Goal: Task Accomplishment & Management: Manage account settings

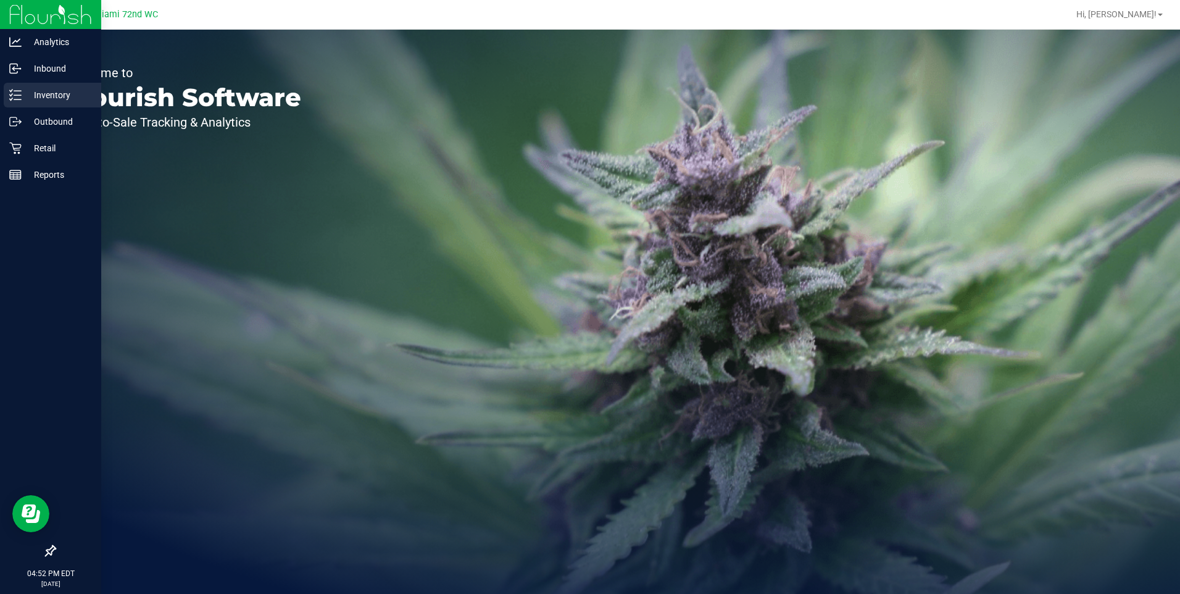
click at [60, 93] on p "Inventory" at bounding box center [59, 95] width 74 height 15
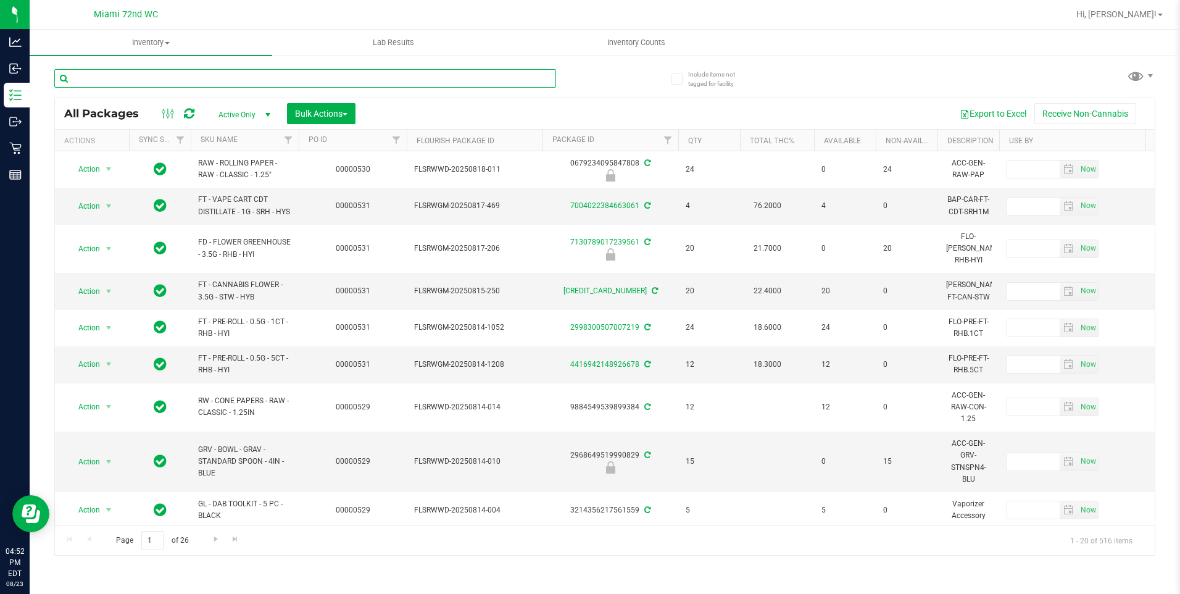
click at [269, 78] on input "text" at bounding box center [305, 78] width 502 height 19
type input "g"
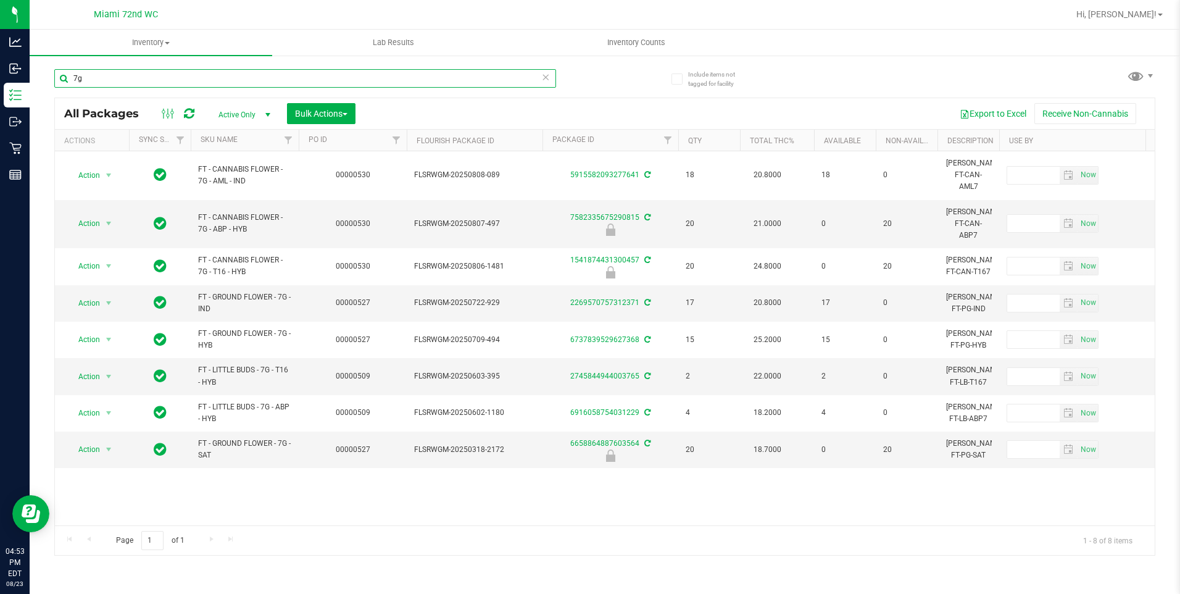
type input "7g"
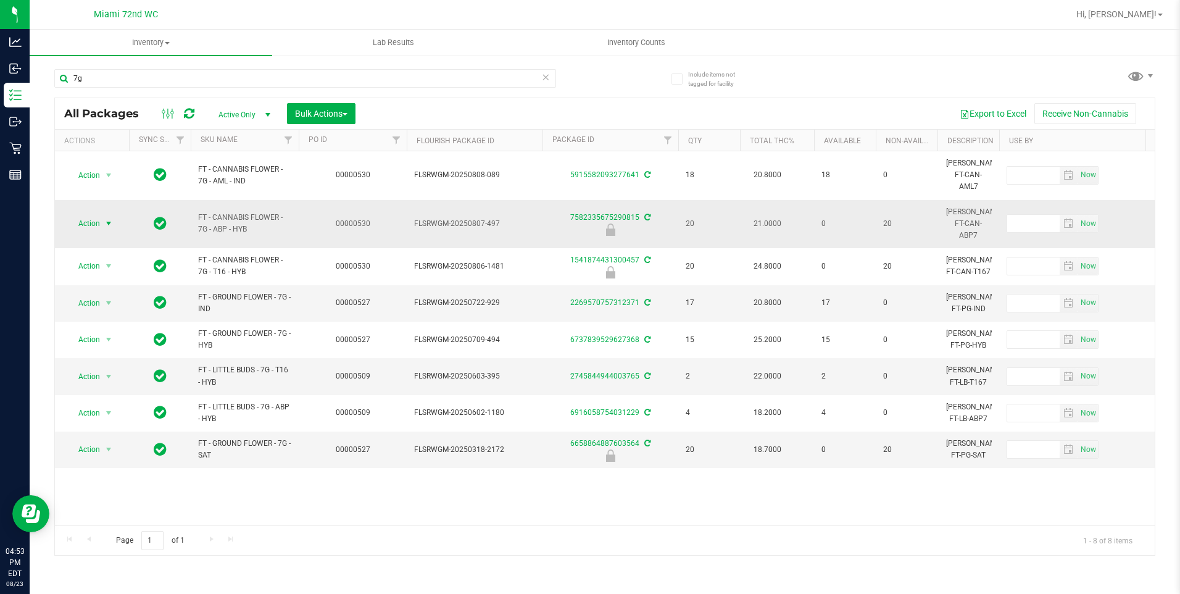
click at [93, 215] on span "Action" at bounding box center [83, 223] width 33 height 17
click at [104, 348] on li "Unlock package" at bounding box center [107, 357] width 79 height 19
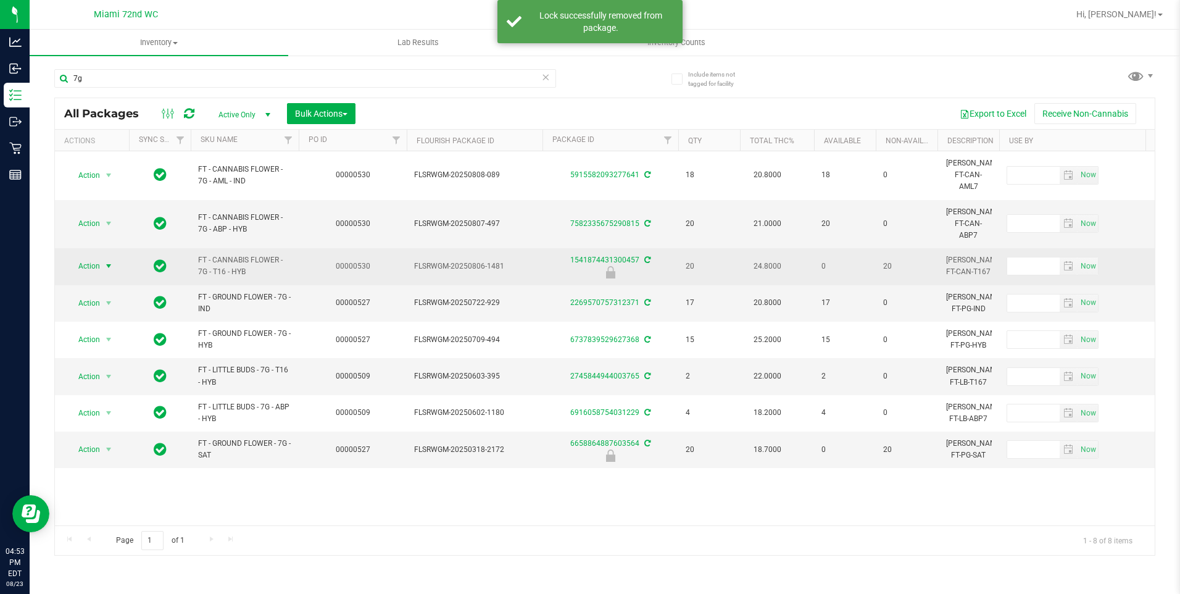
click at [99, 257] on span "Action" at bounding box center [83, 265] width 33 height 17
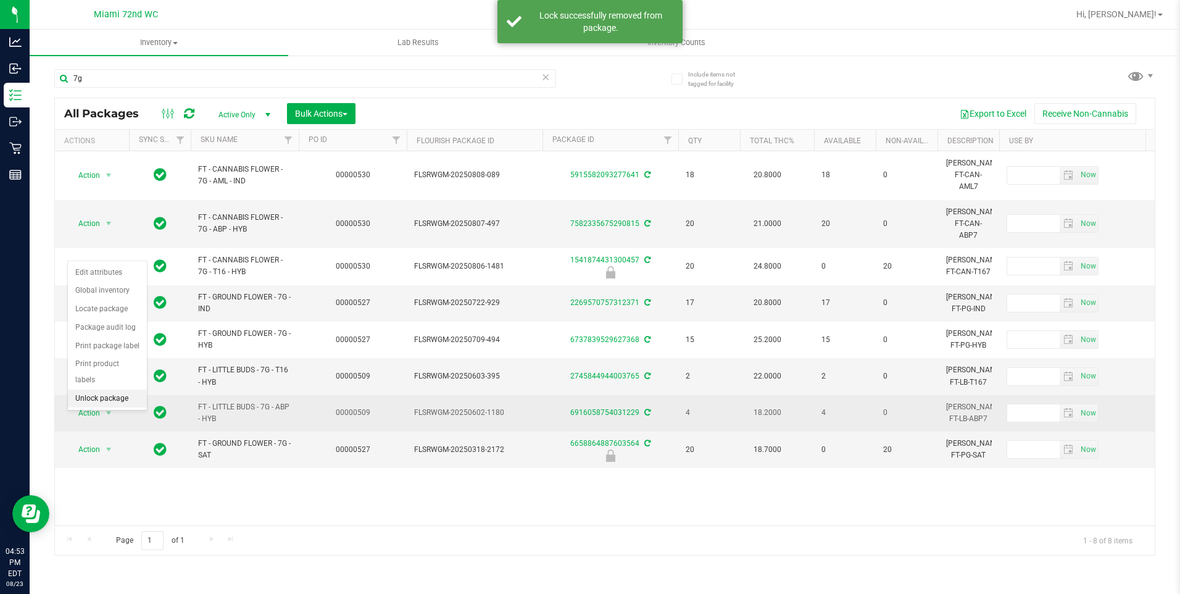
drag, startPoint x: 118, startPoint y: 381, endPoint x: 123, endPoint y: 386, distance: 6.6
click at [119, 389] on li "Unlock package" at bounding box center [107, 398] width 79 height 19
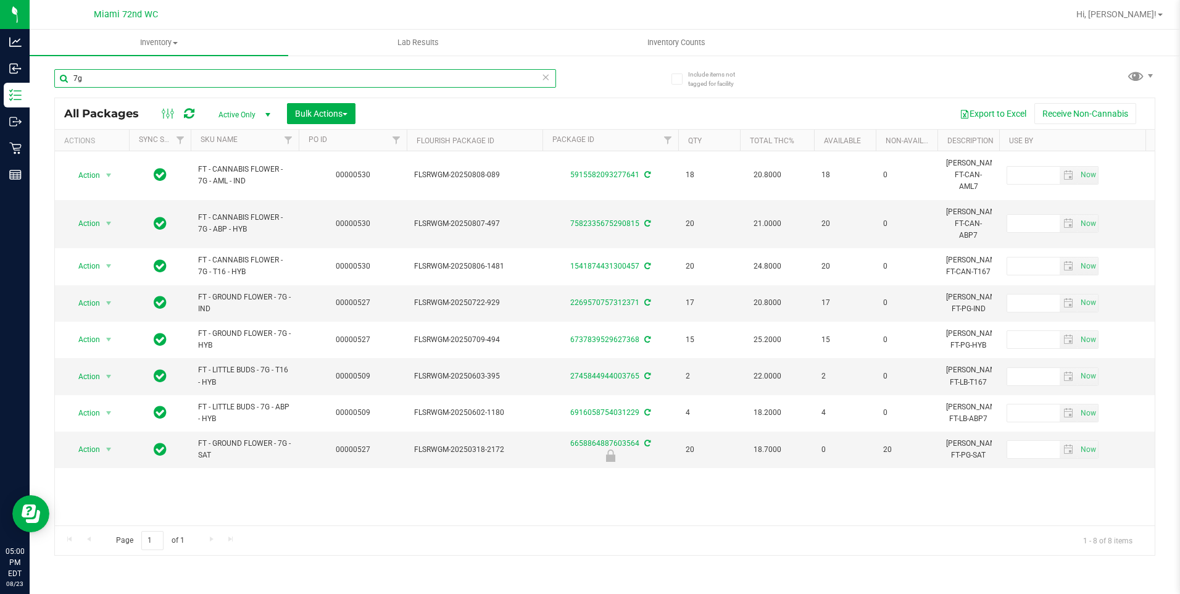
click at [247, 80] on input "7g" at bounding box center [305, 78] width 502 height 19
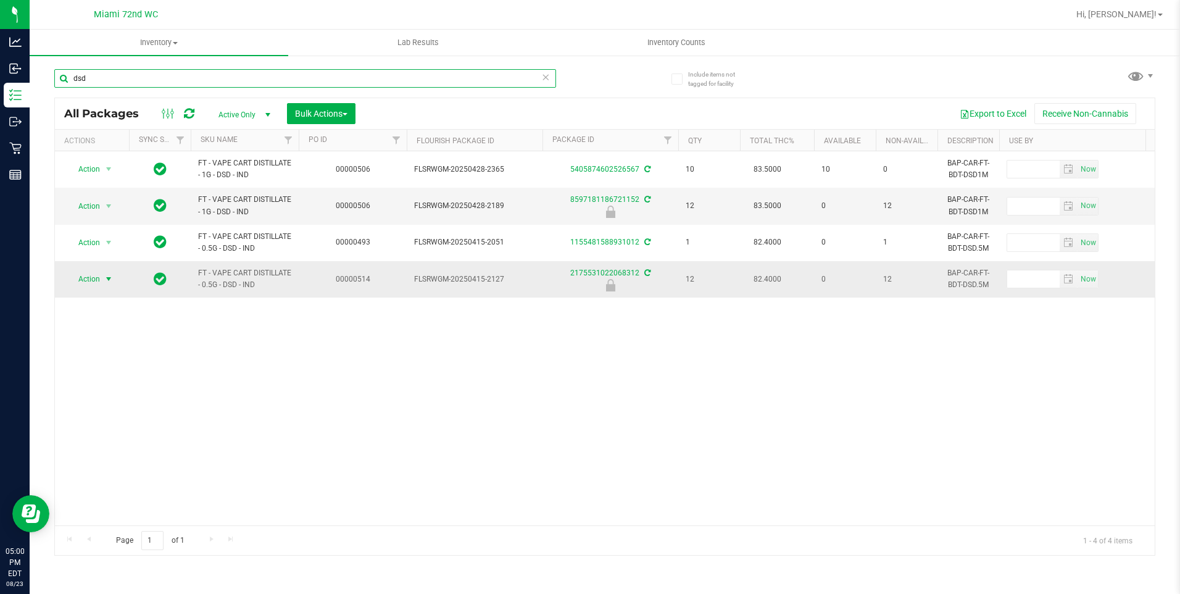
type input "dsd"
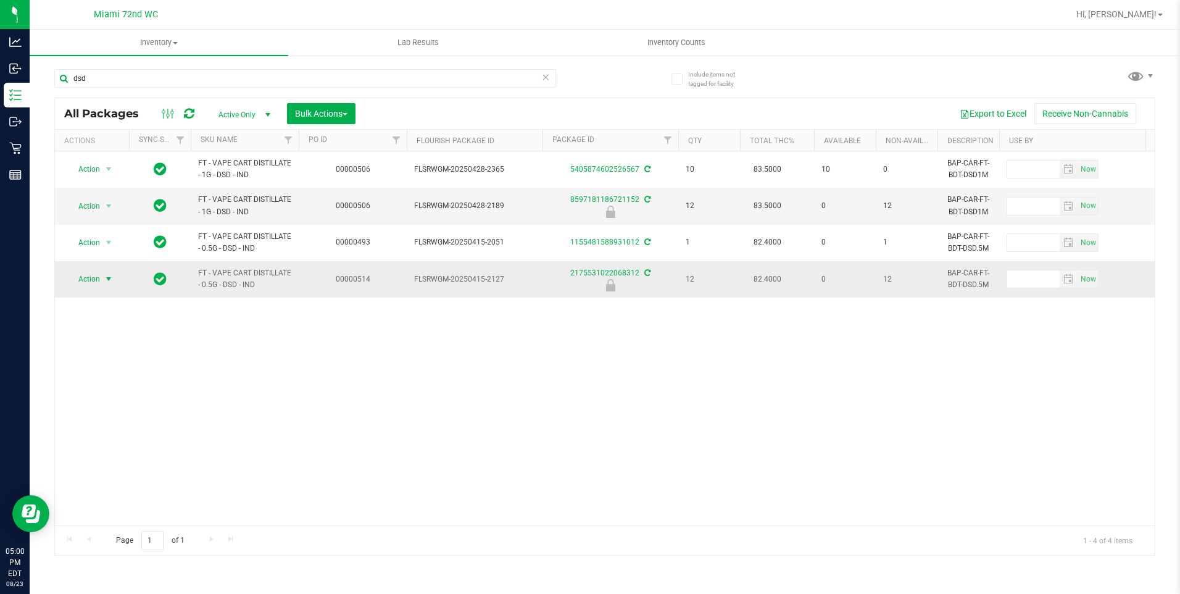
click at [106, 284] on span "select" at bounding box center [109, 279] width 10 height 10
click at [118, 417] on li "Unlock package" at bounding box center [107, 426] width 79 height 19
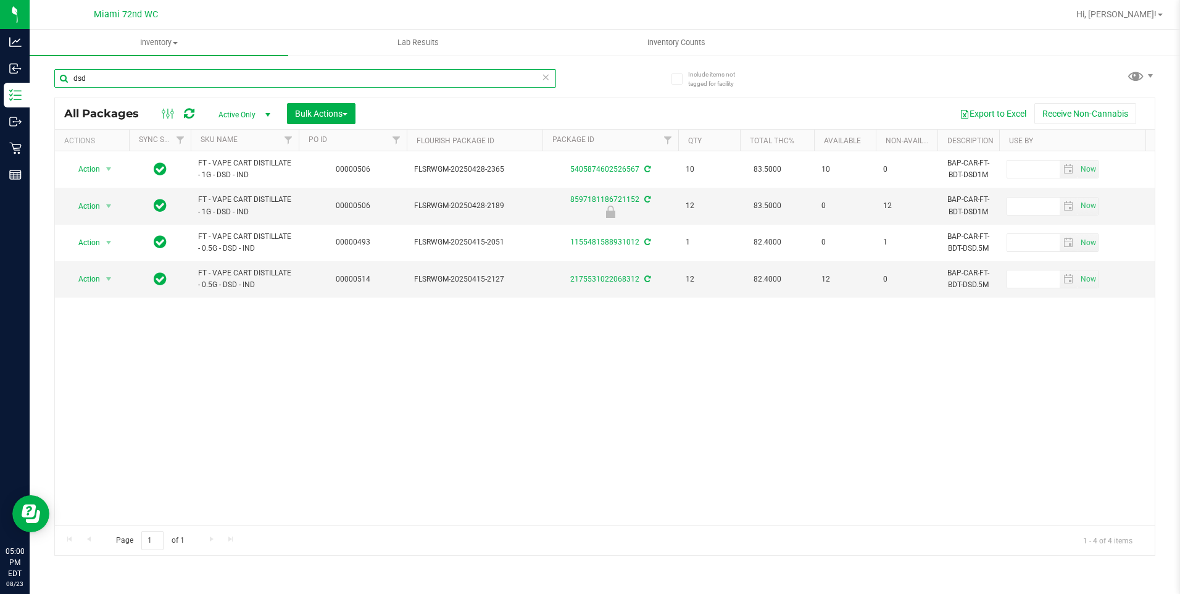
click at [415, 80] on input "dsd" at bounding box center [305, 78] width 502 height 19
type input "greenhouse"
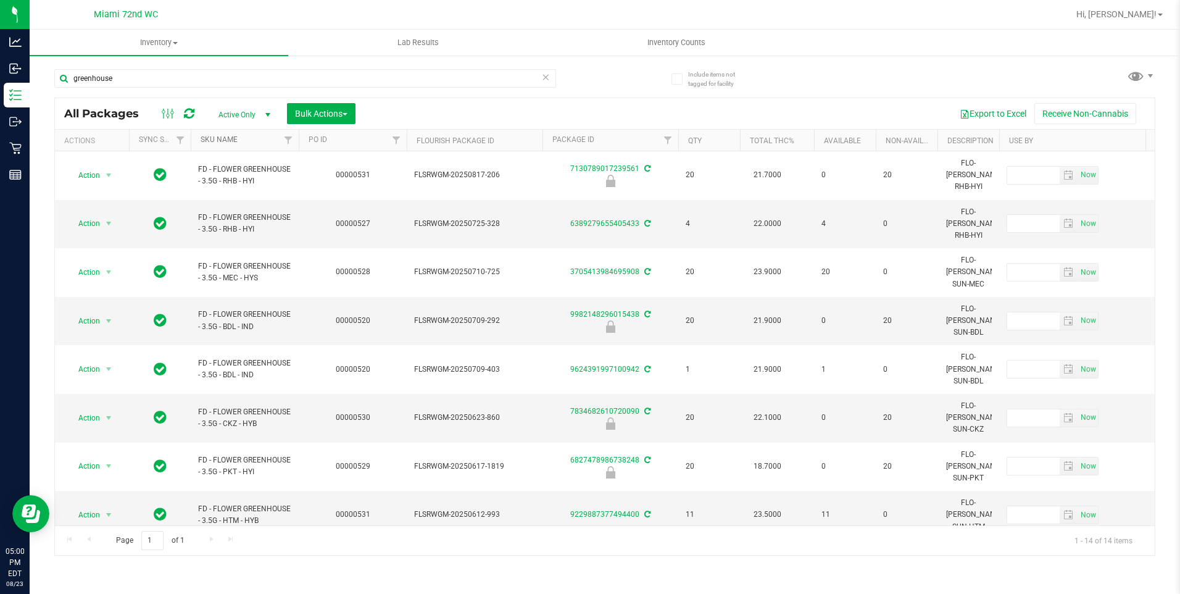
click at [237, 139] on link "SKU Name" at bounding box center [219, 139] width 37 height 9
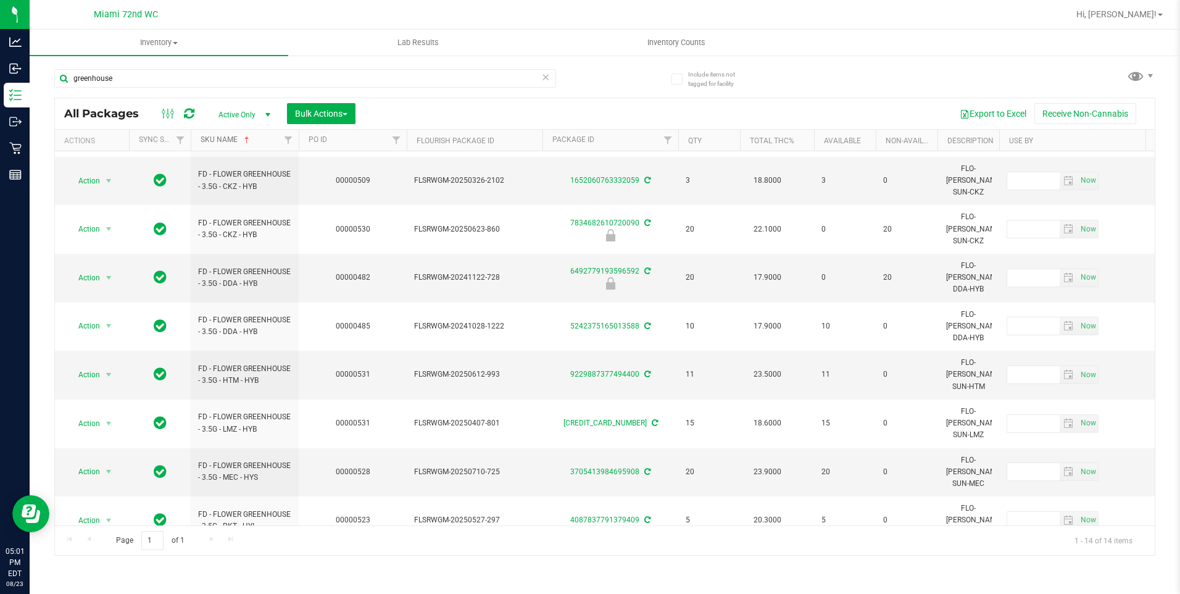
scroll to position [148, 0]
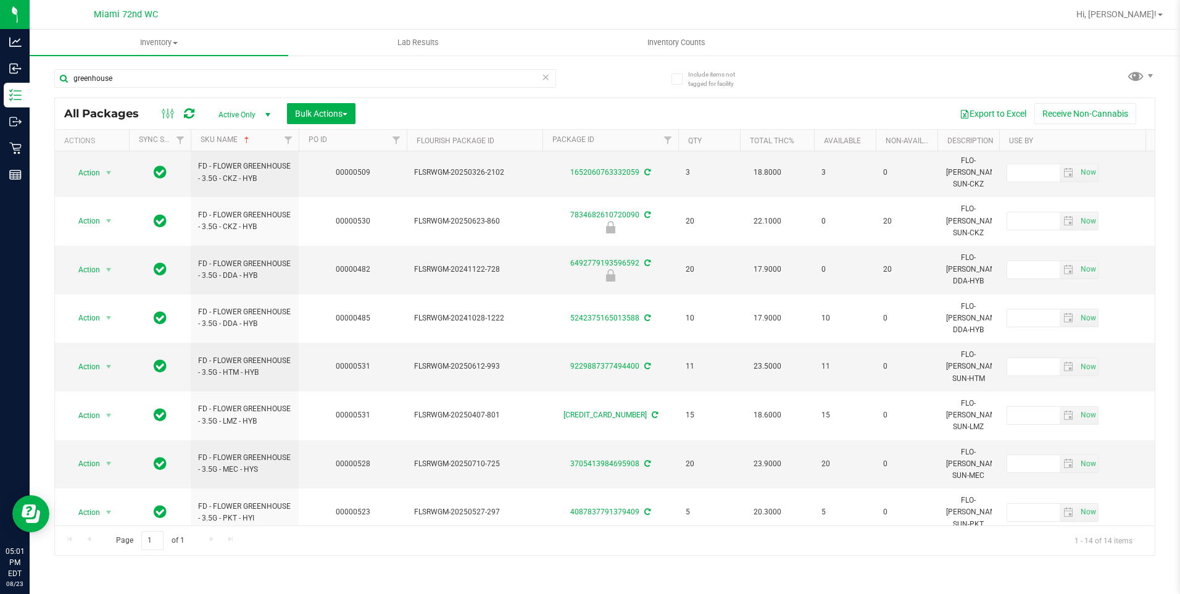
click at [542, 72] on icon at bounding box center [546, 76] width 9 height 15
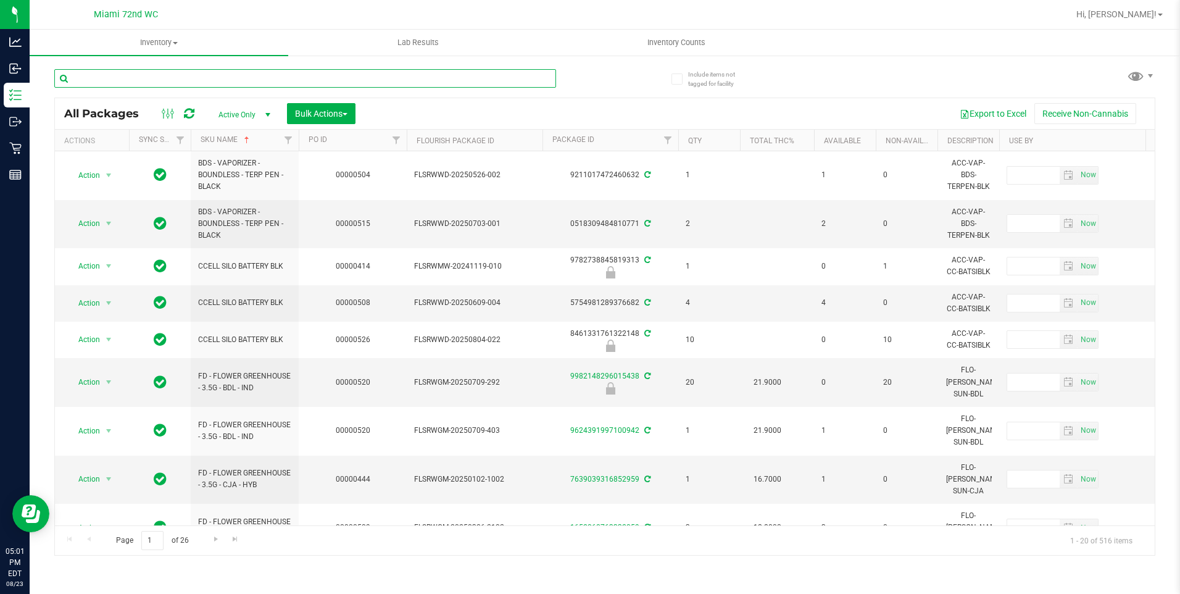
click at [357, 79] on input "text" at bounding box center [305, 78] width 502 height 19
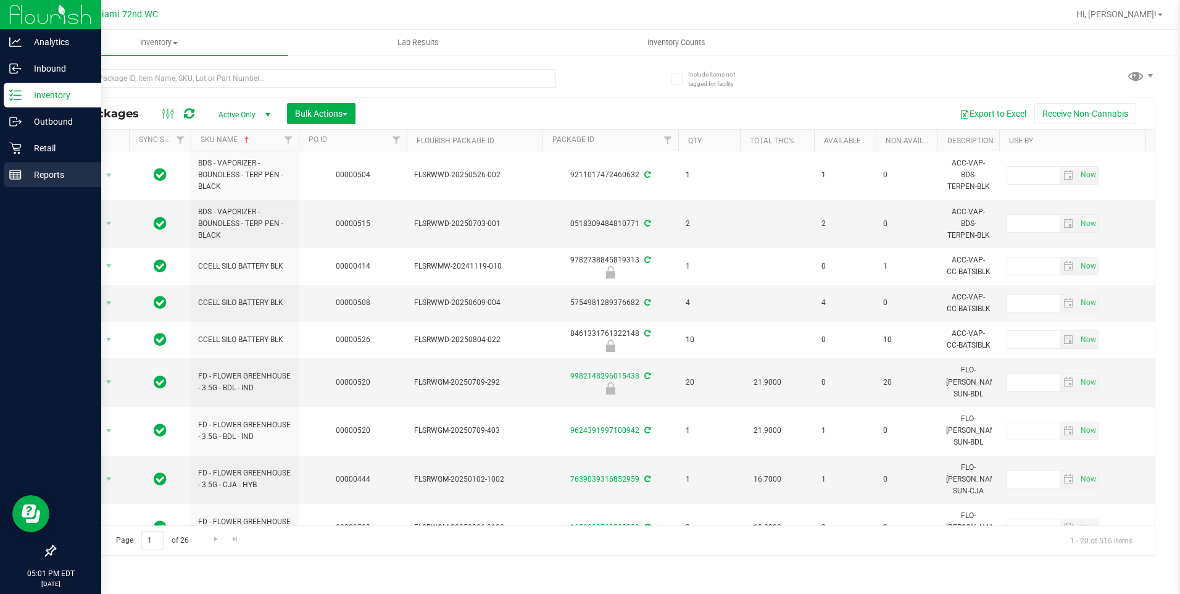
click at [48, 182] on div "Reports" at bounding box center [53, 174] width 98 height 25
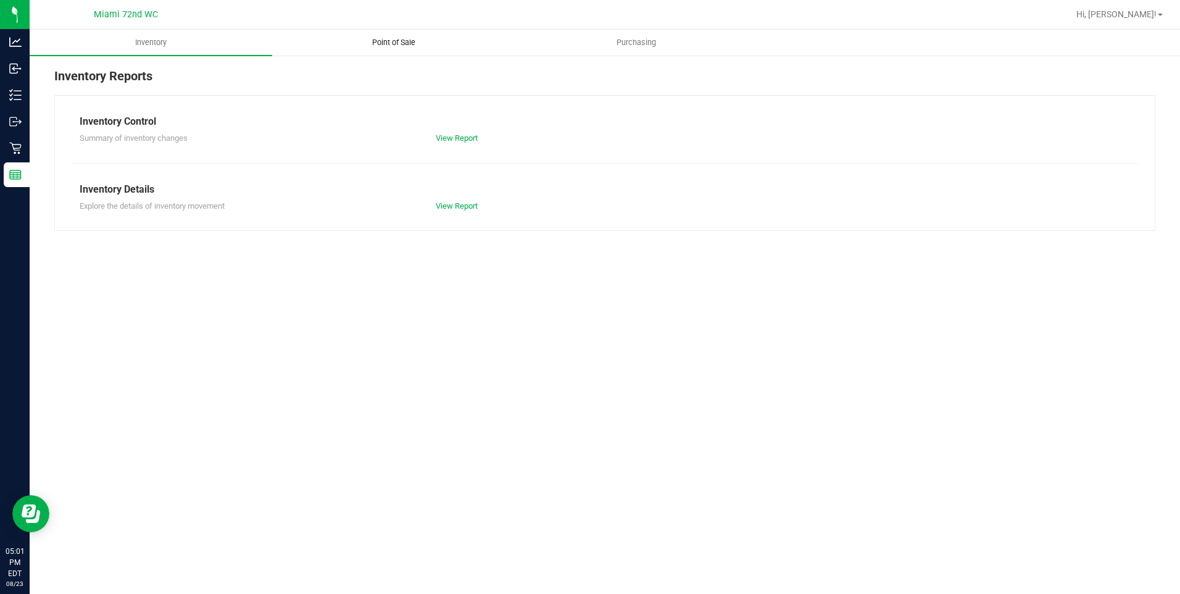
click at [402, 48] on span "Point of Sale" at bounding box center [393, 42] width 77 height 11
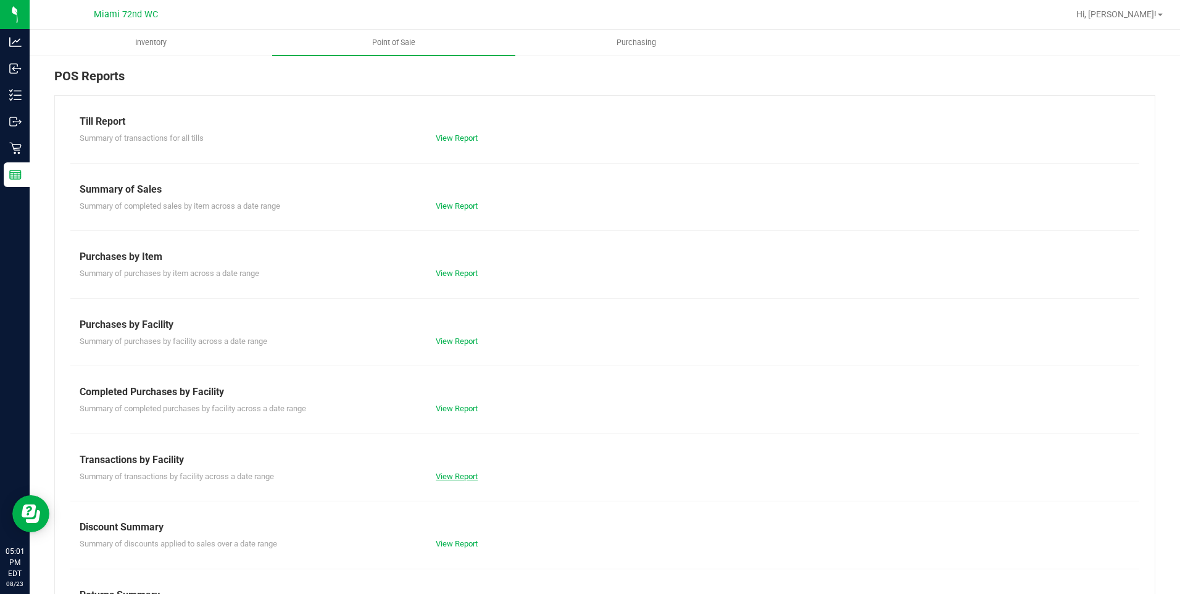
click at [462, 477] on link "View Report" at bounding box center [457, 476] width 42 height 9
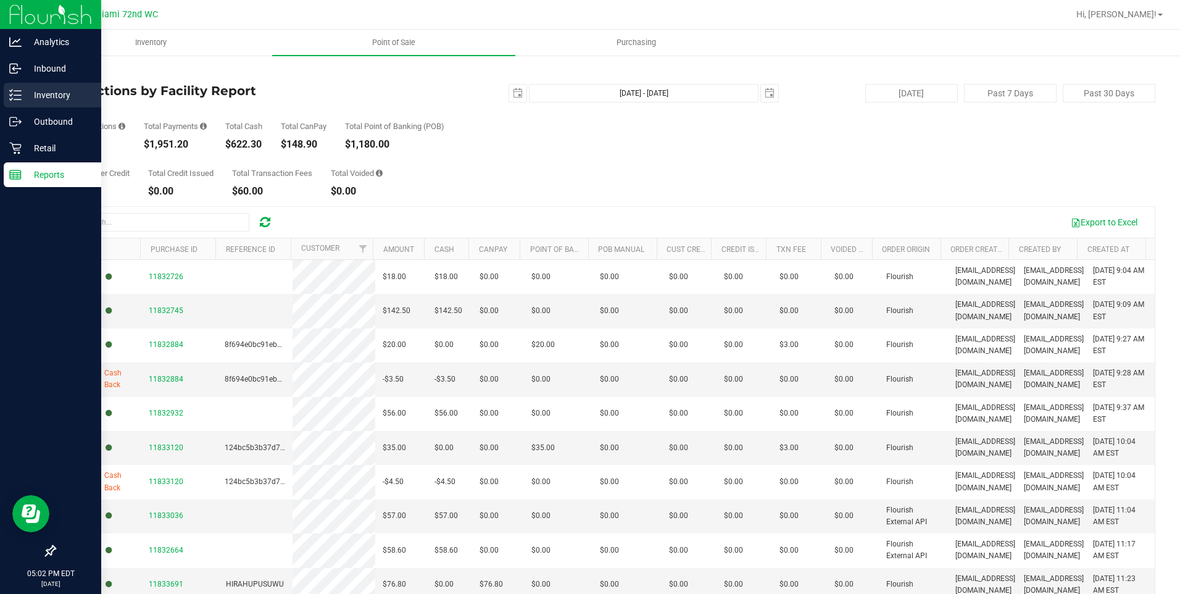
click at [10, 98] on icon at bounding box center [15, 95] width 12 height 12
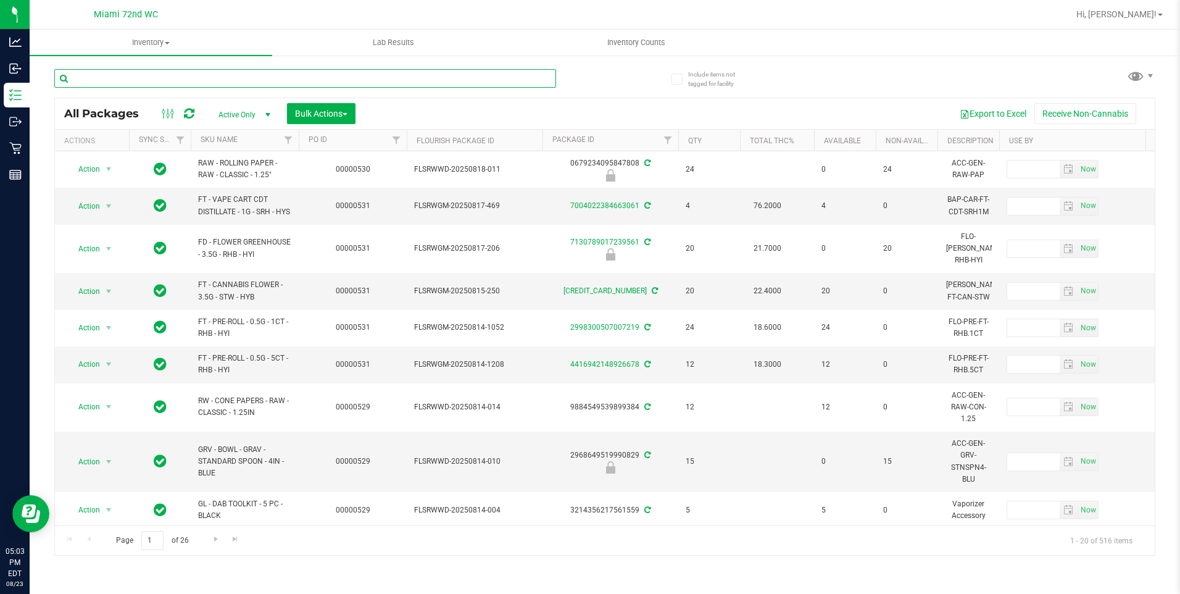
click at [265, 74] on input "text" at bounding box center [305, 78] width 502 height 19
click at [267, 74] on input "text" at bounding box center [305, 78] width 502 height 19
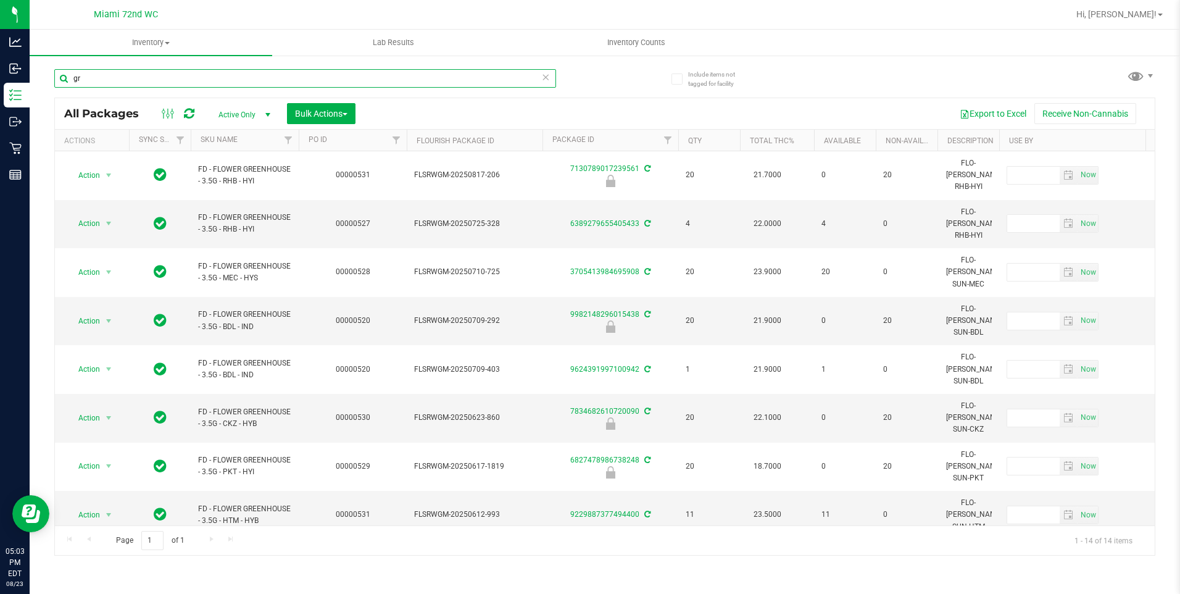
type input "g"
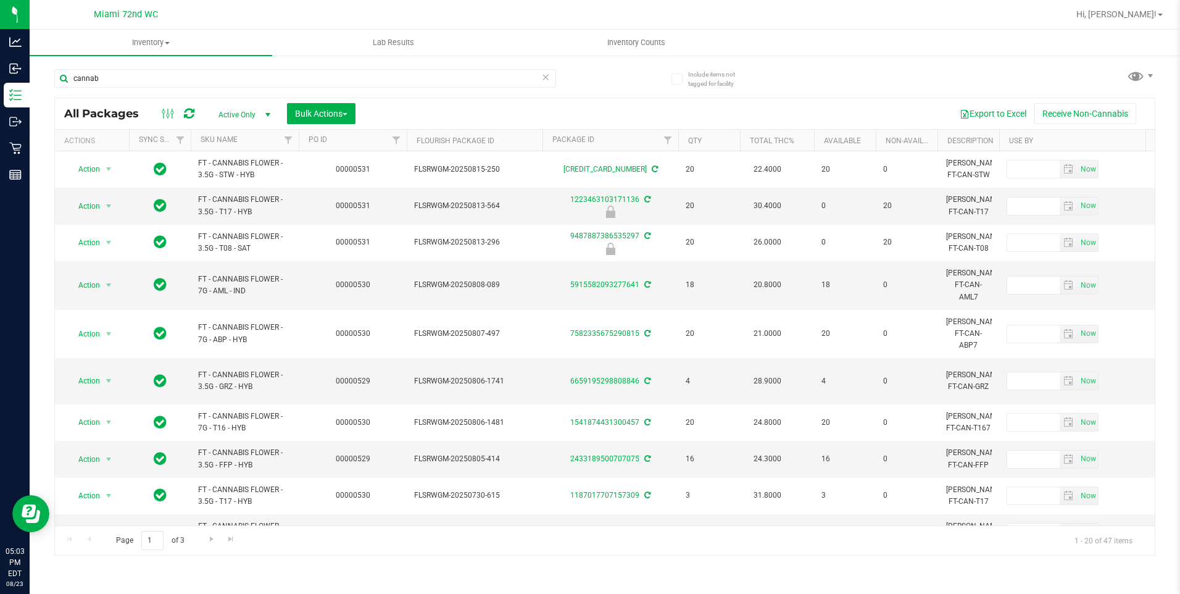
click at [261, 141] on th "SKU Name" at bounding box center [245, 141] width 108 height 22
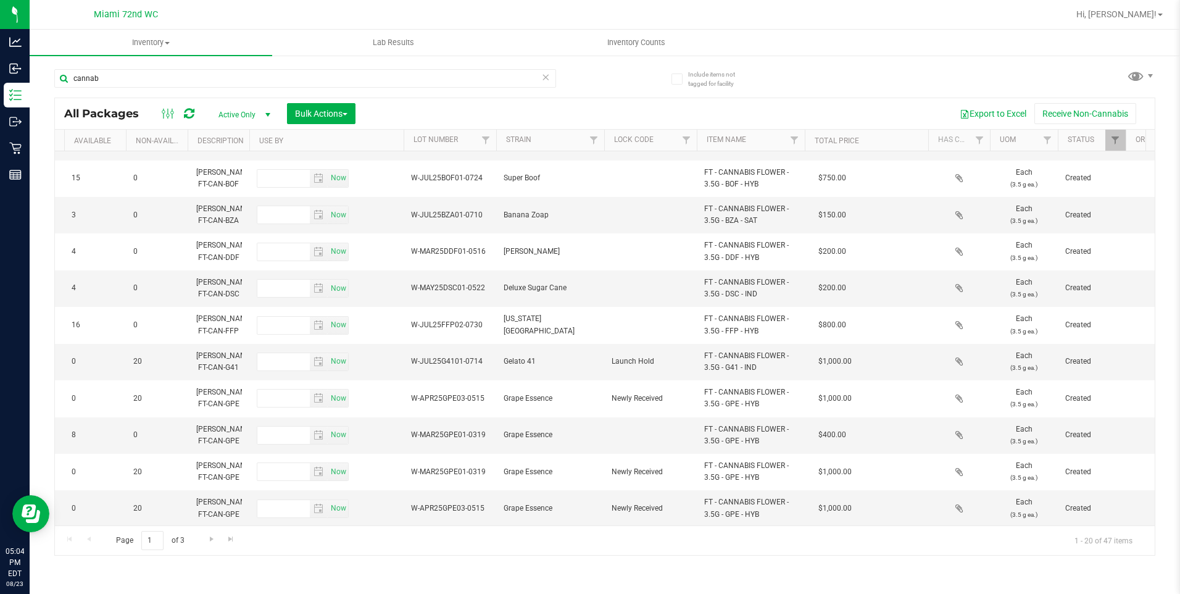
scroll to position [303, 775]
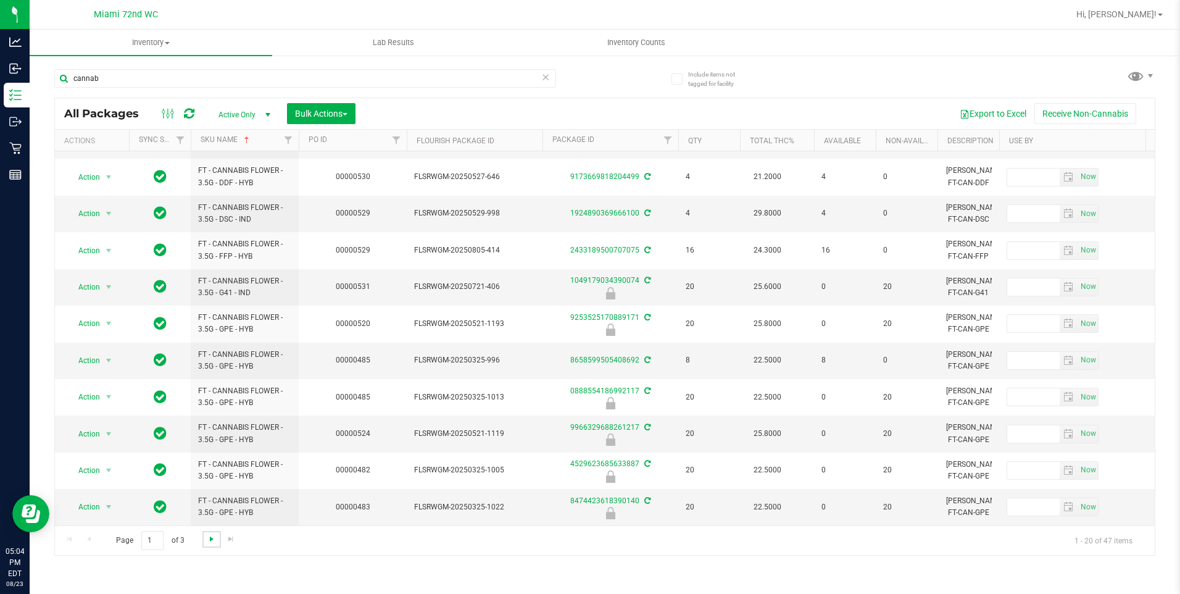
click at [213, 542] on span "Go to the next page" at bounding box center [212, 539] width 10 height 10
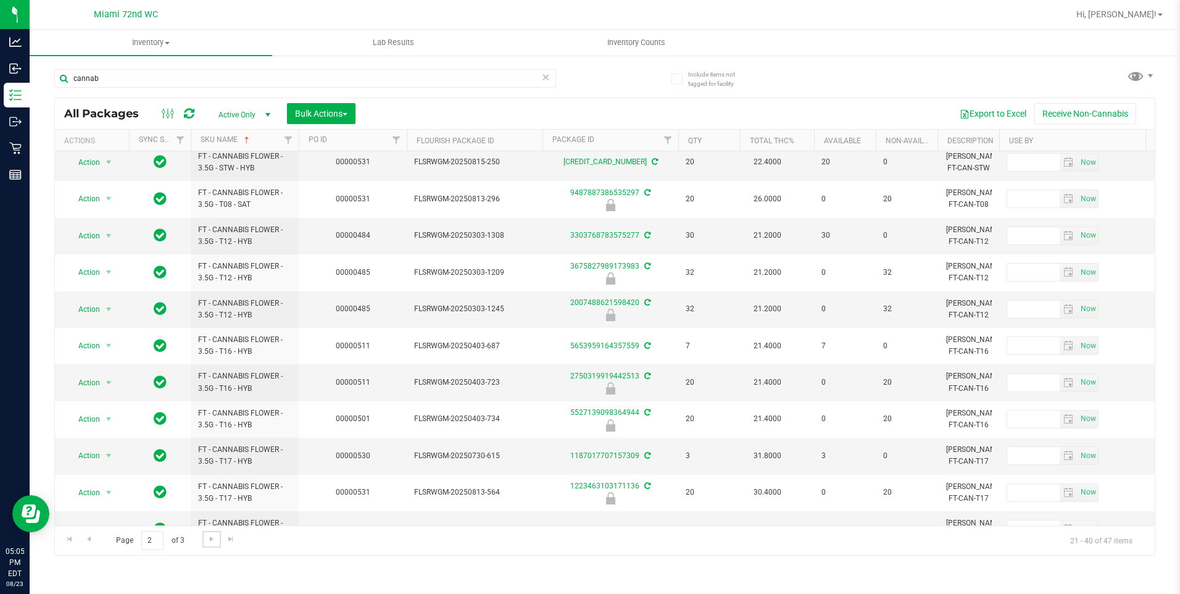
scroll to position [368, 0]
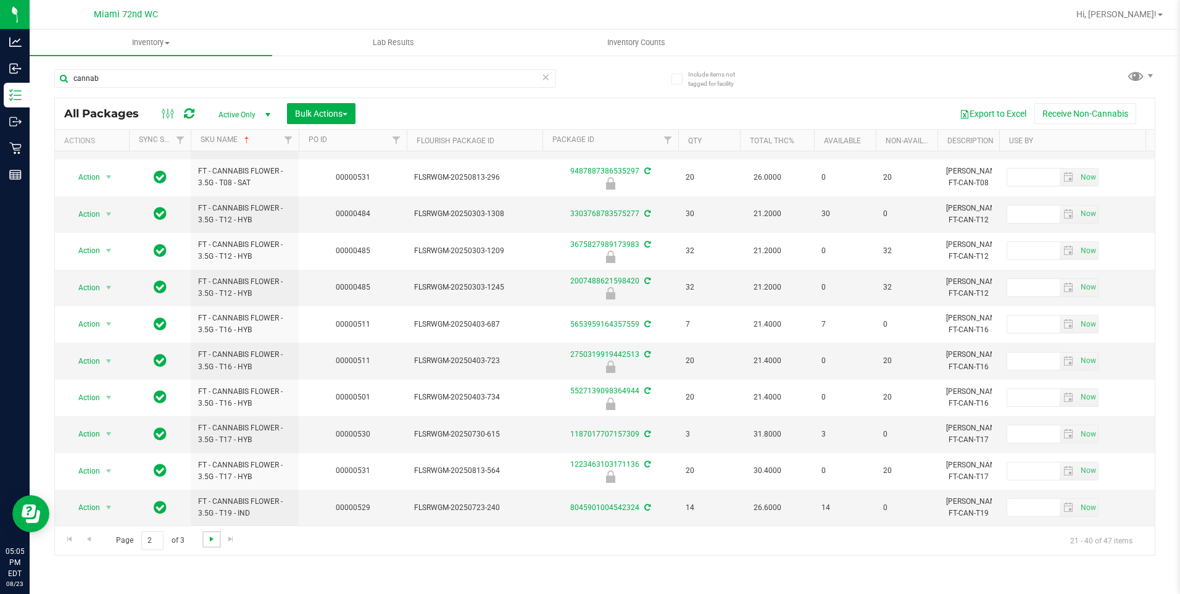
click at [209, 541] on span "Go to the next page" at bounding box center [212, 539] width 10 height 10
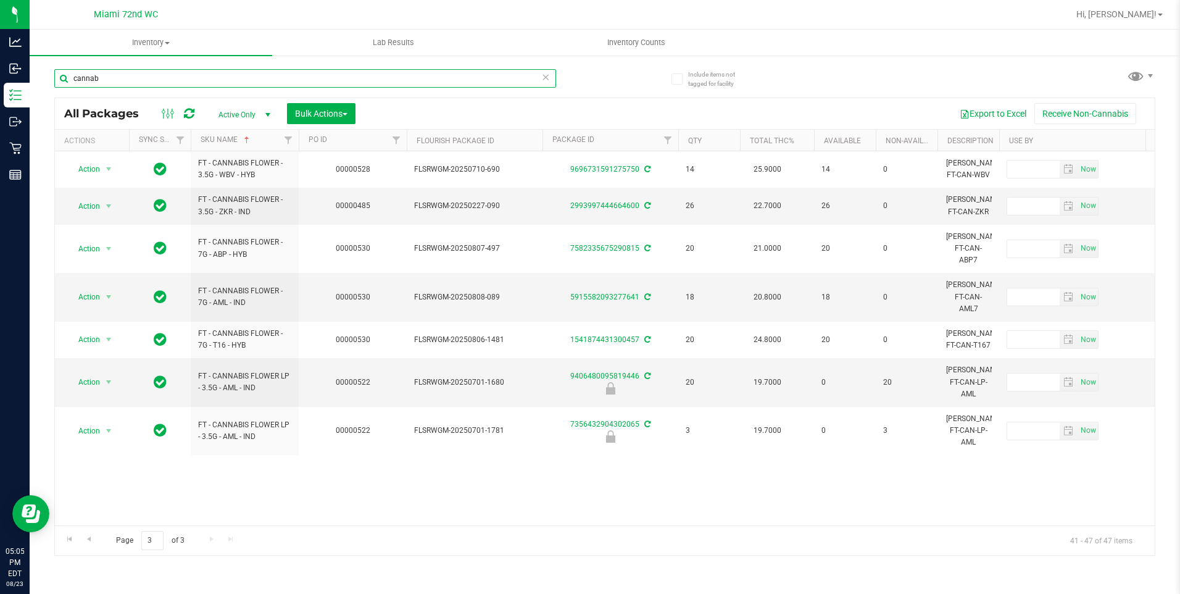
click at [159, 72] on input "cannab" at bounding box center [305, 78] width 502 height 19
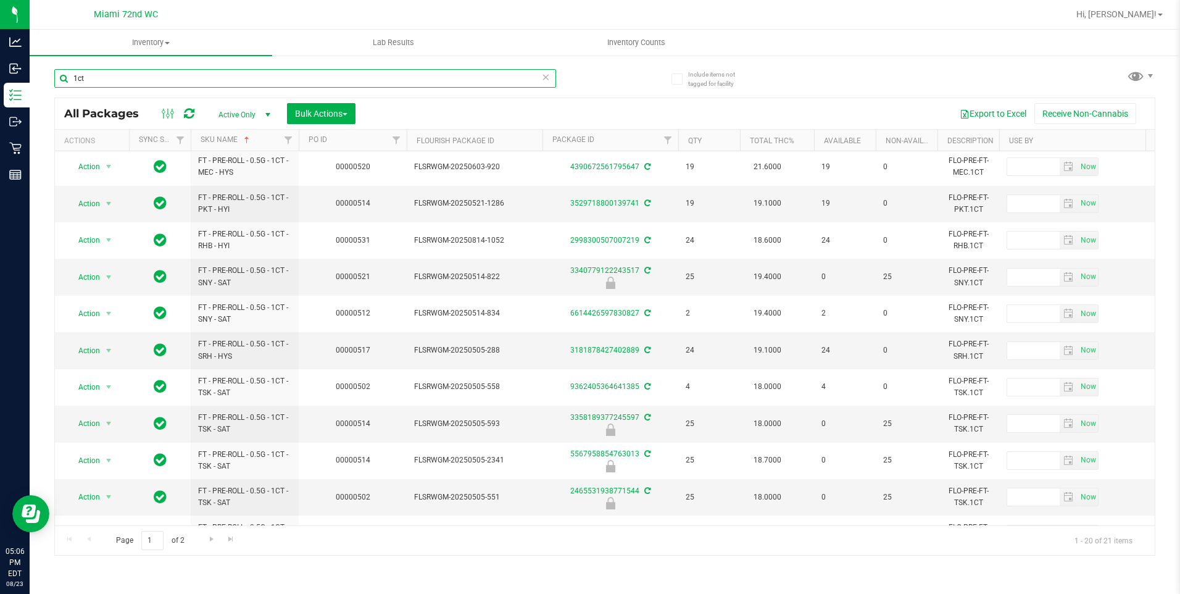
scroll to position [368, 0]
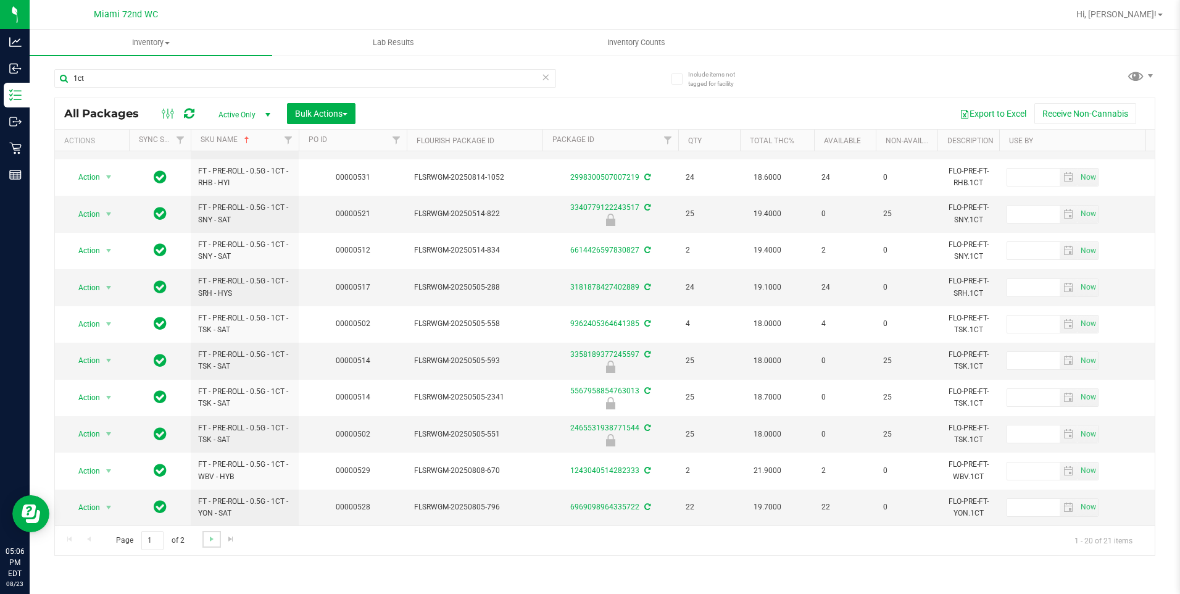
click at [212, 547] on link "Go to the next page" at bounding box center [211, 539] width 18 height 17
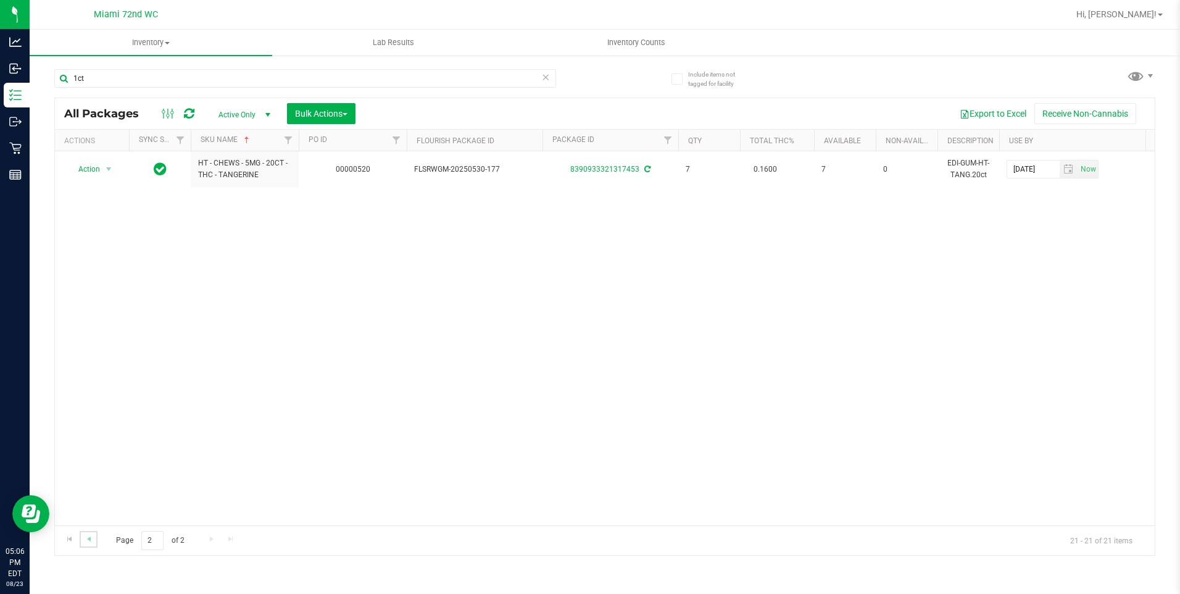
click at [96, 539] on link "Go to the previous page" at bounding box center [89, 539] width 18 height 17
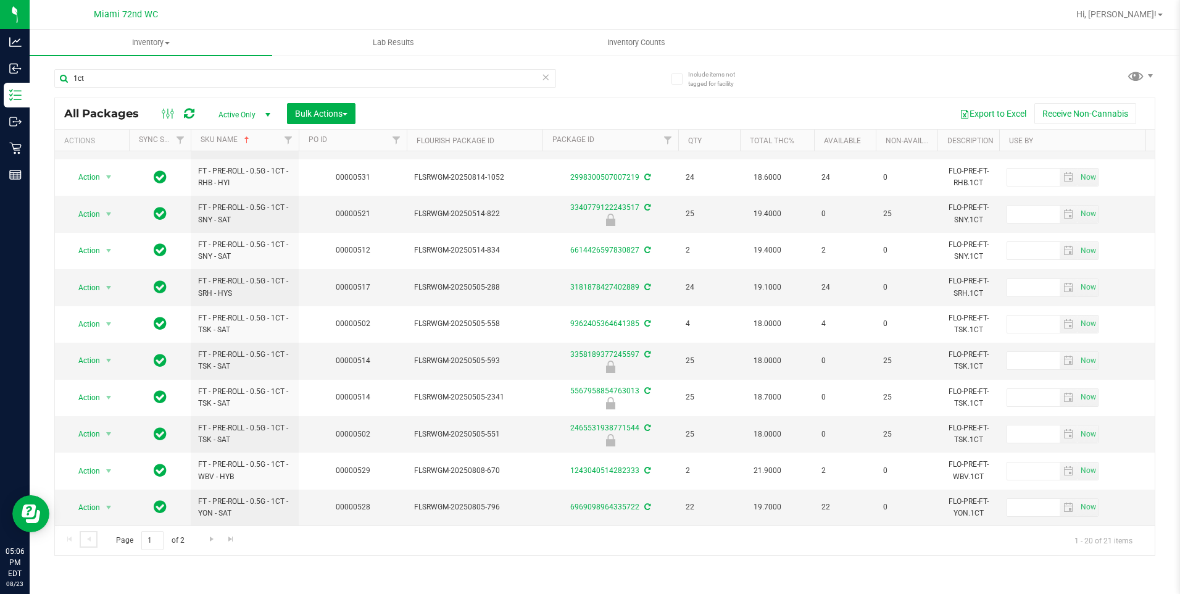
scroll to position [368, 0]
click at [362, 88] on div "1ct" at bounding box center [305, 83] width 502 height 28
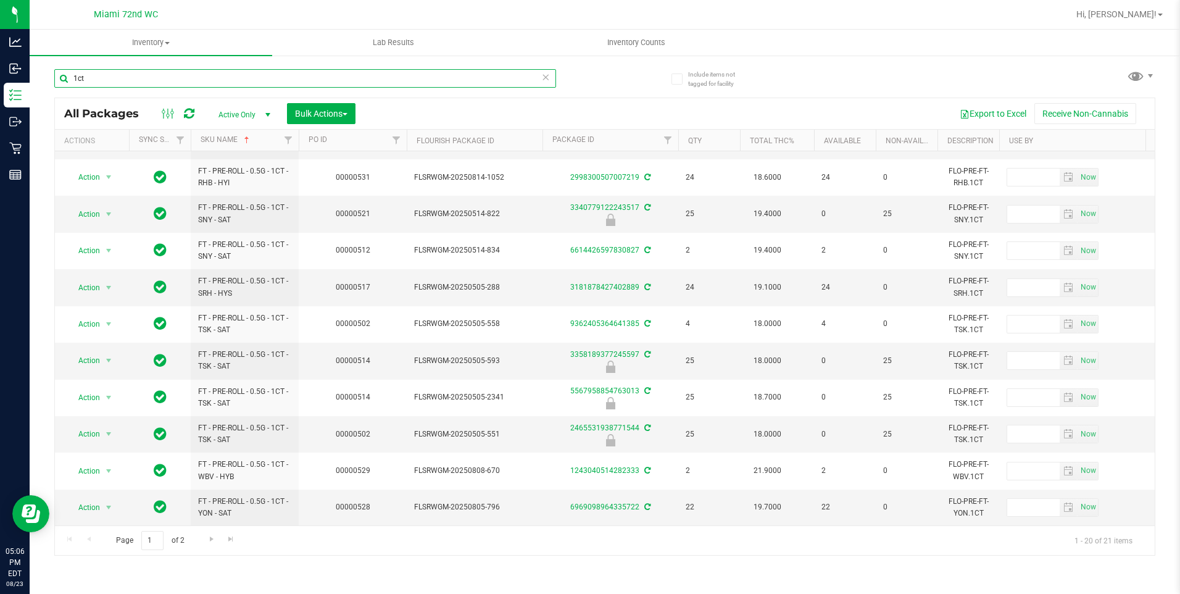
click at [365, 81] on input "1ct" at bounding box center [305, 78] width 502 height 19
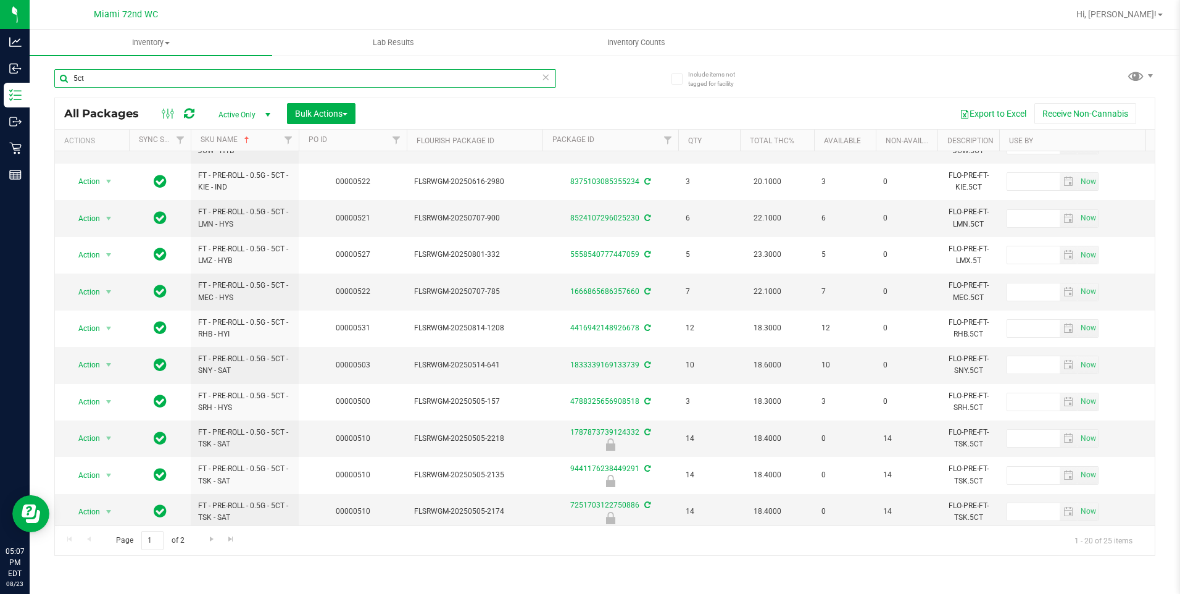
scroll to position [368, 0]
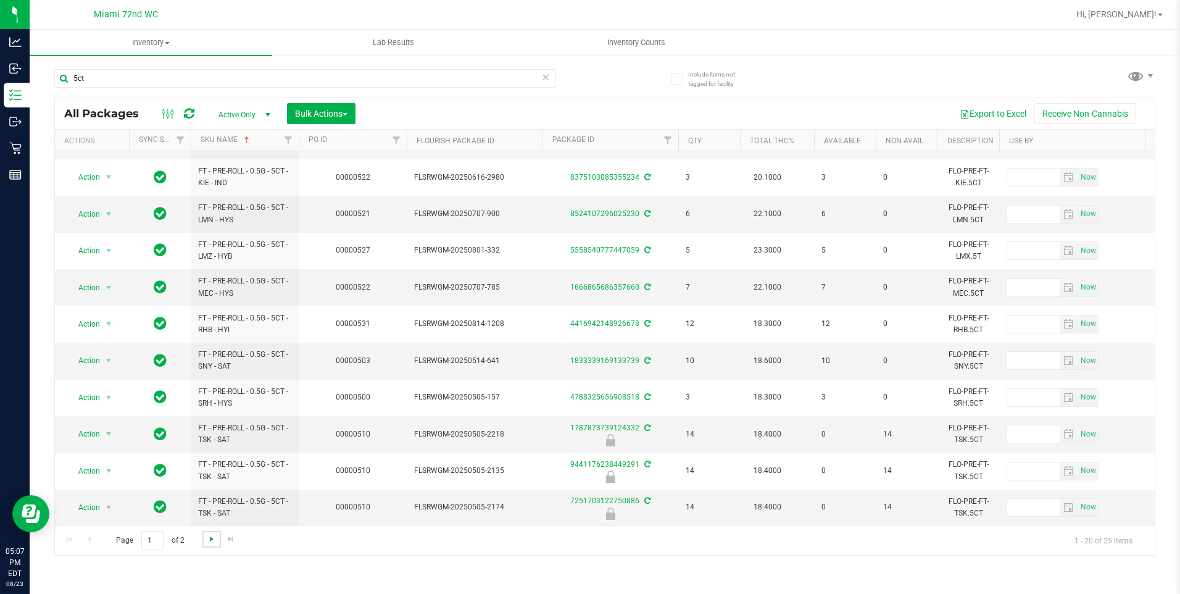
click at [211, 534] on span "Go to the next page" at bounding box center [212, 539] width 10 height 10
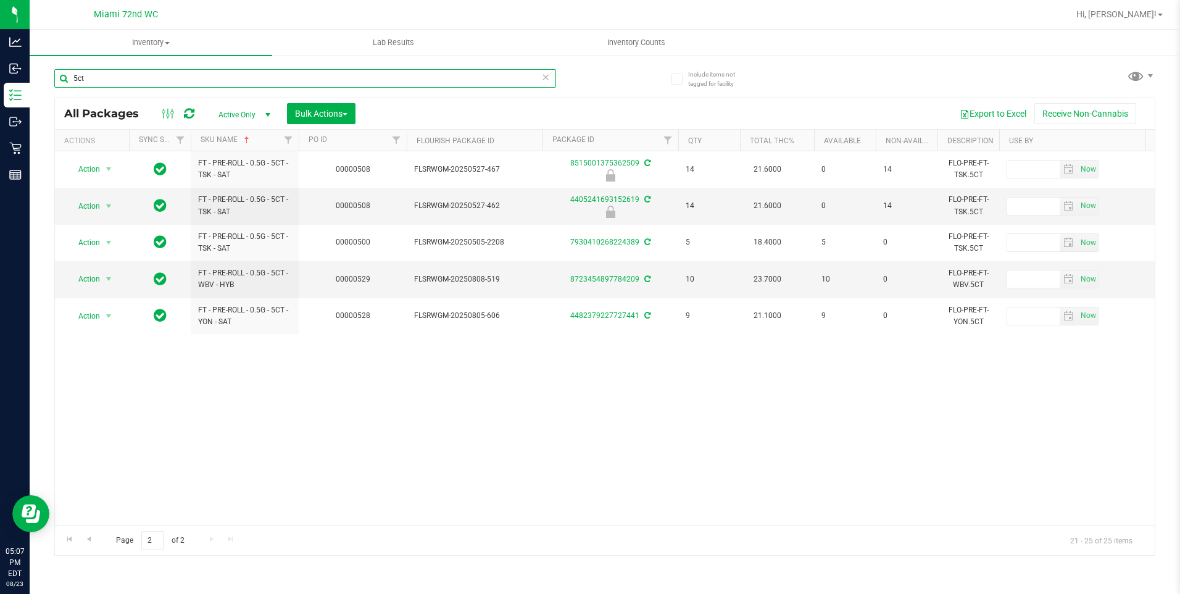
click at [103, 73] on input "5ct" at bounding box center [305, 78] width 502 height 19
type input "/"
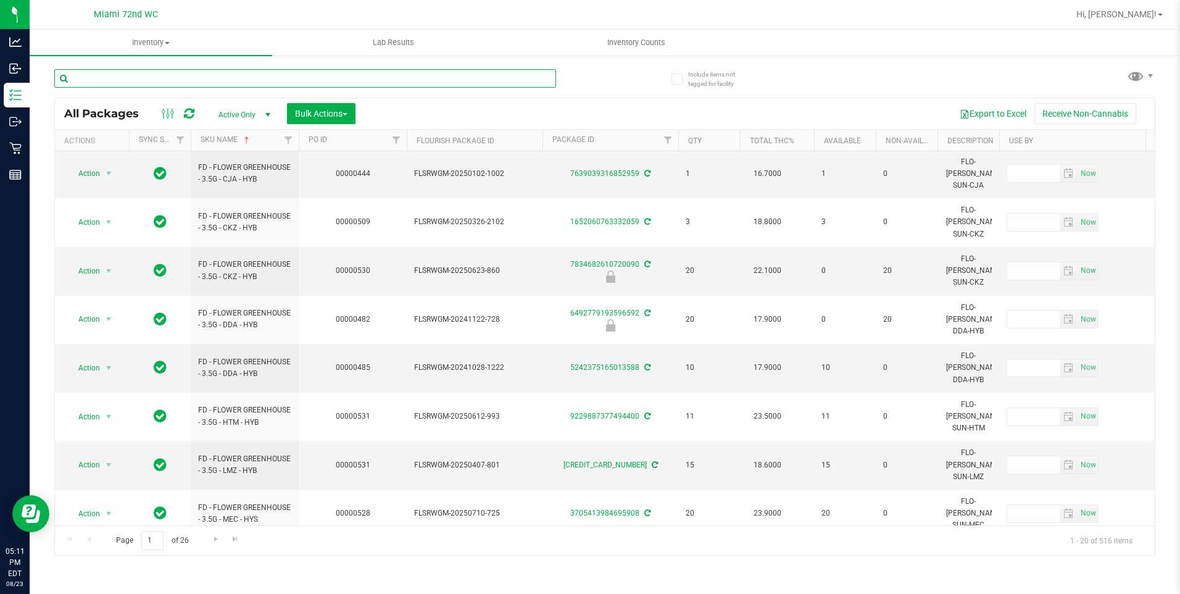
scroll to position [392, 0]
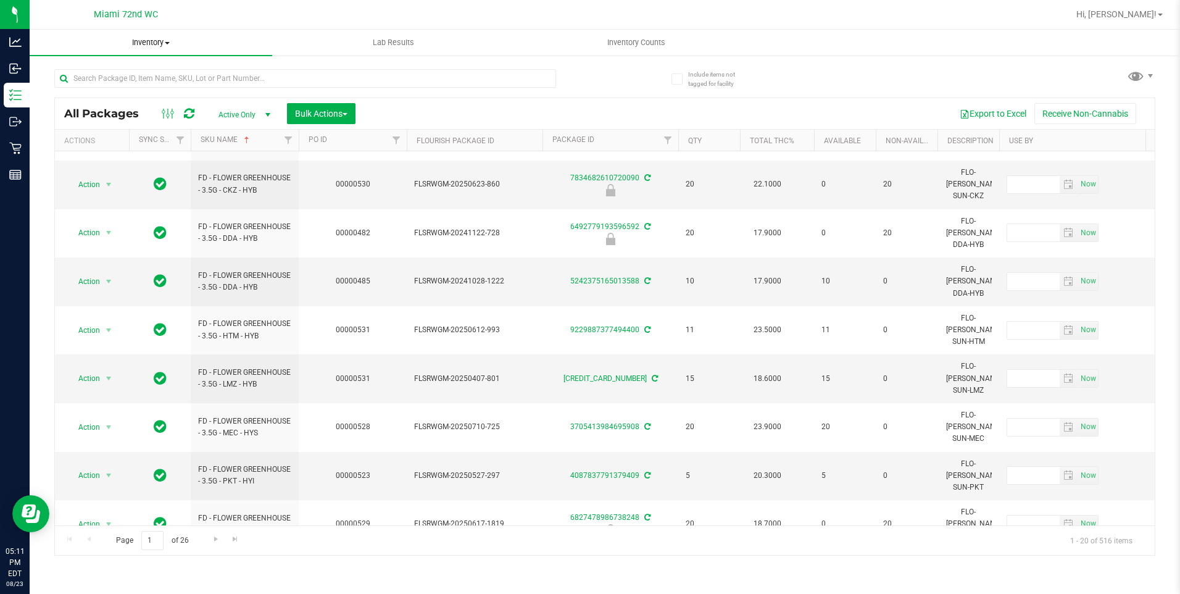
click at [151, 38] on span "Inventory" at bounding box center [151, 42] width 243 height 11
click at [109, 70] on span "All packages" at bounding box center [72, 74] width 85 height 10
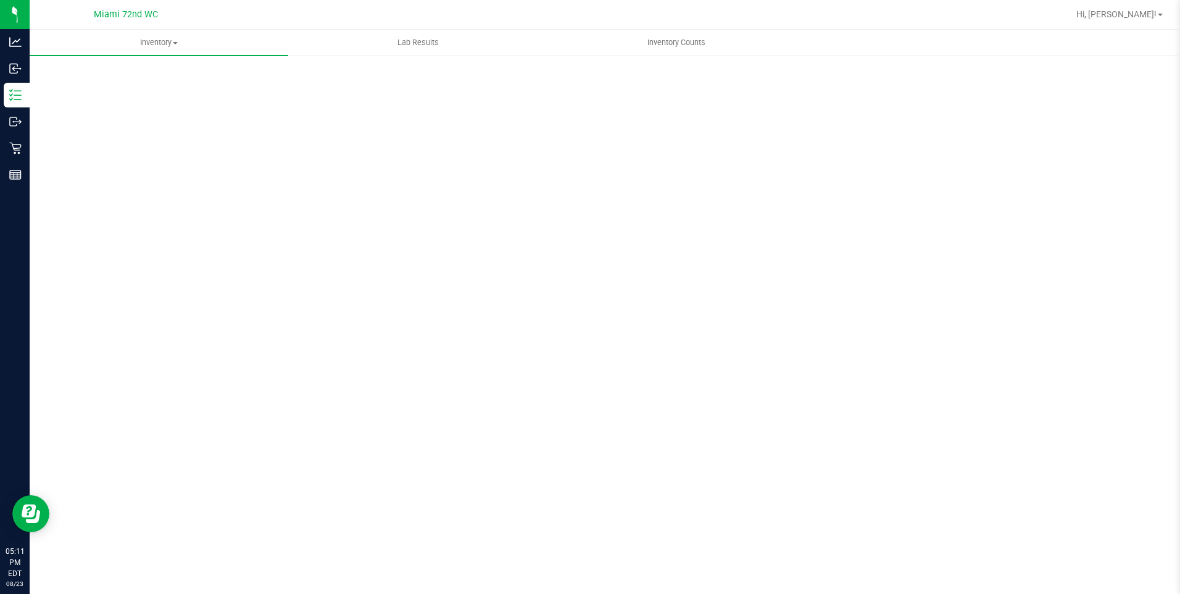
click at [485, 80] on div "Scan Packages 0" at bounding box center [604, 247] width 1101 height 361
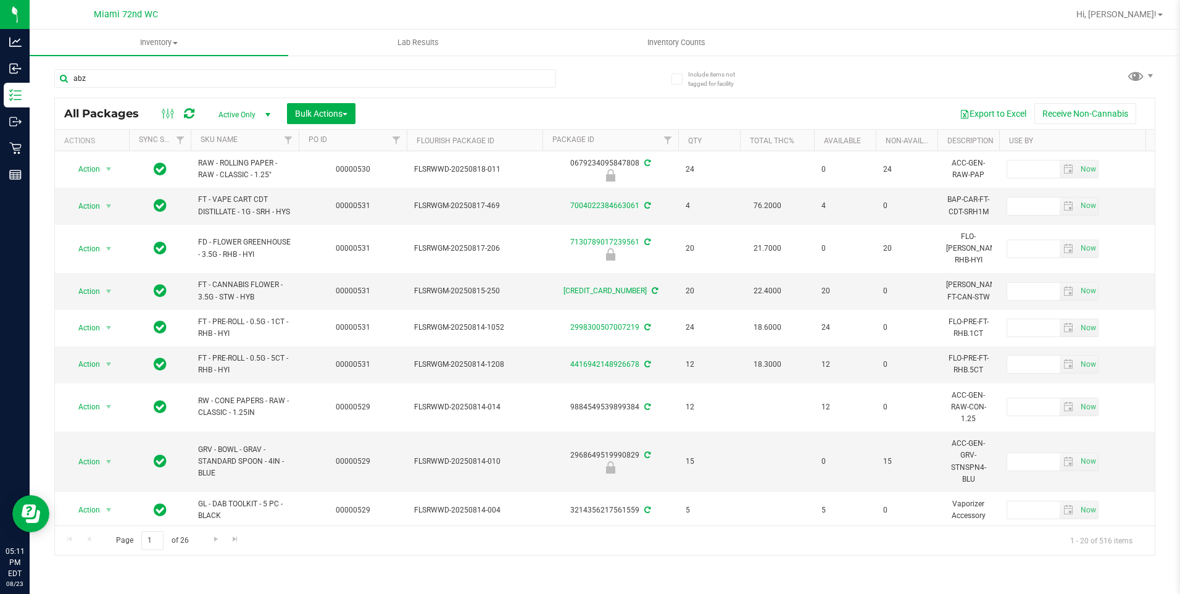
type input "abz"
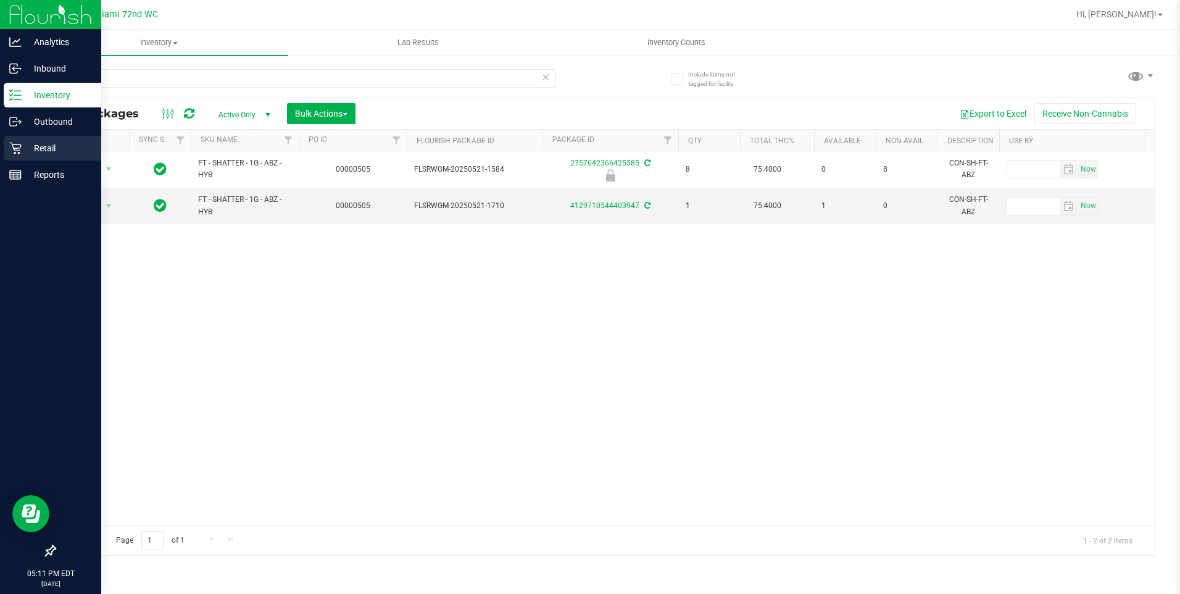
click at [24, 150] on p "Retail" at bounding box center [59, 148] width 74 height 15
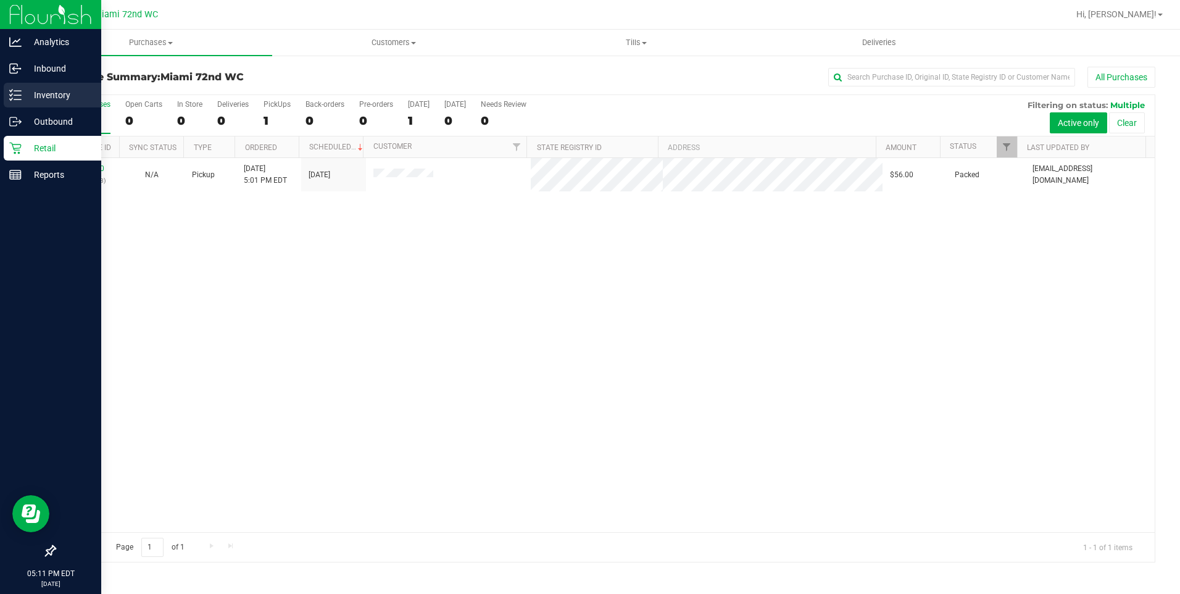
click at [48, 94] on p "Inventory" at bounding box center [59, 95] width 74 height 15
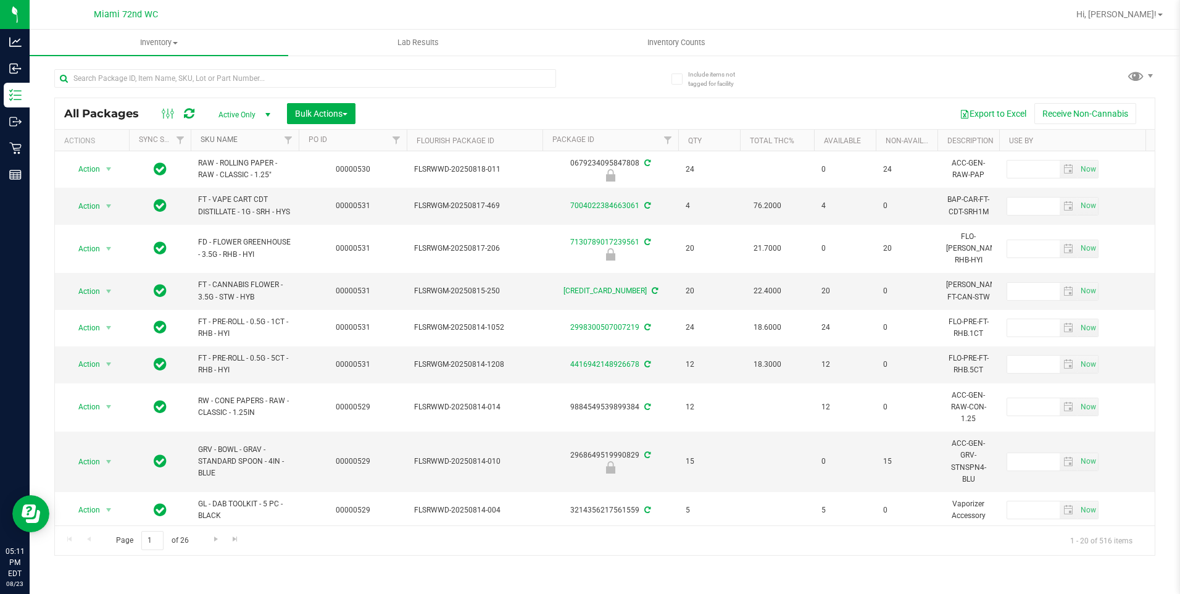
click at [233, 143] on link "SKU Name" at bounding box center [219, 139] width 37 height 9
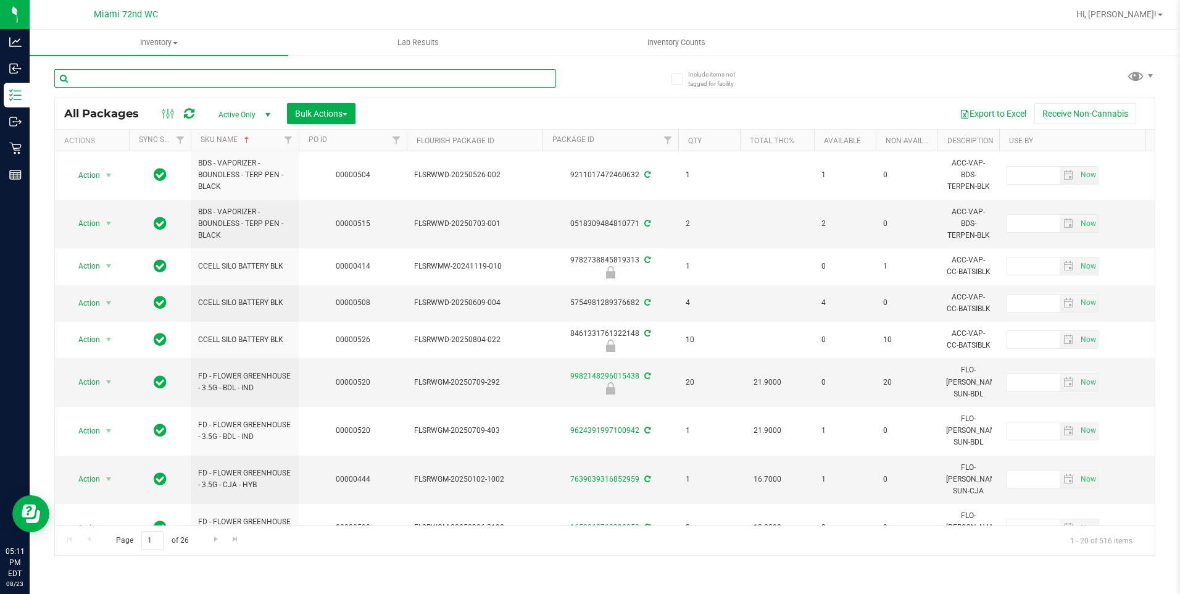
click at [285, 78] on input "text" at bounding box center [305, 78] width 502 height 19
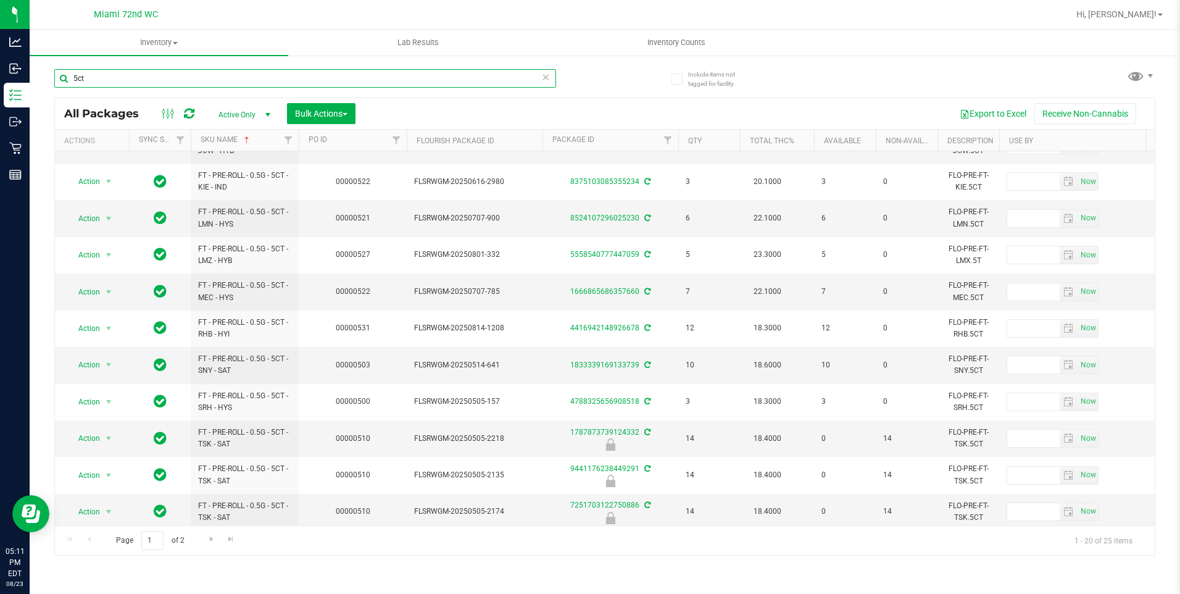
scroll to position [368, 0]
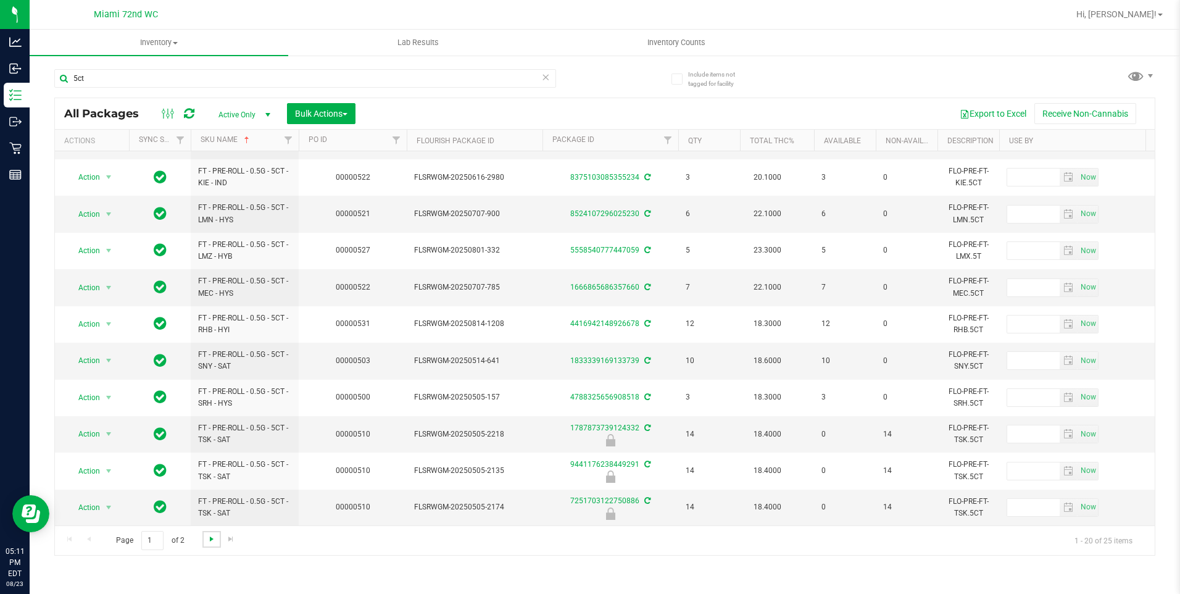
click at [209, 534] on span "Go to the next page" at bounding box center [212, 539] width 10 height 10
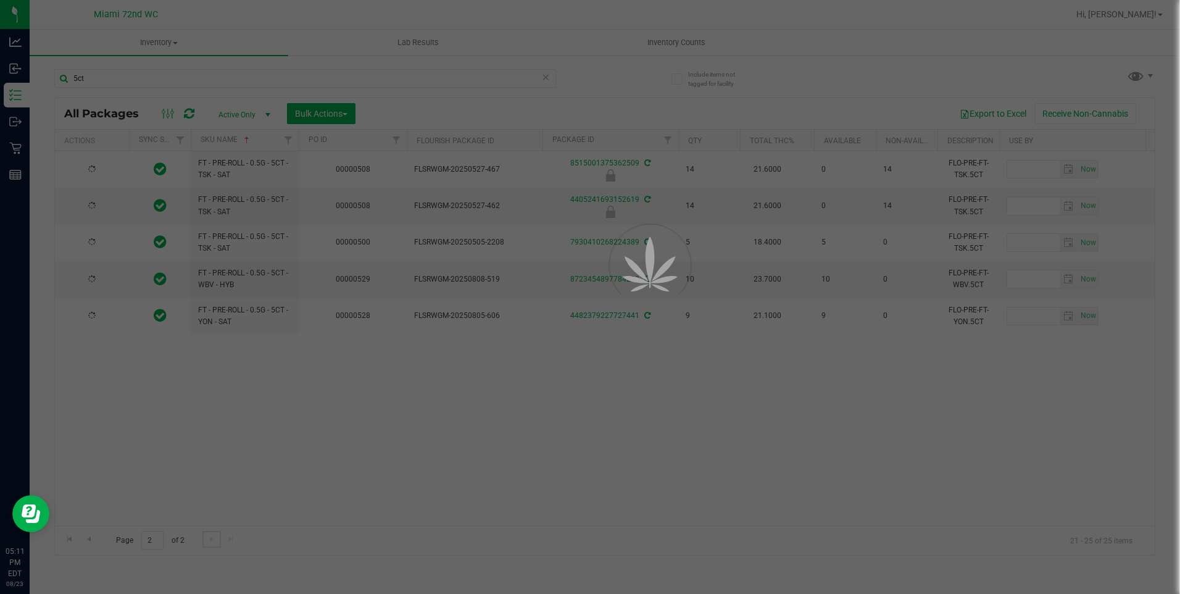
scroll to position [0, 0]
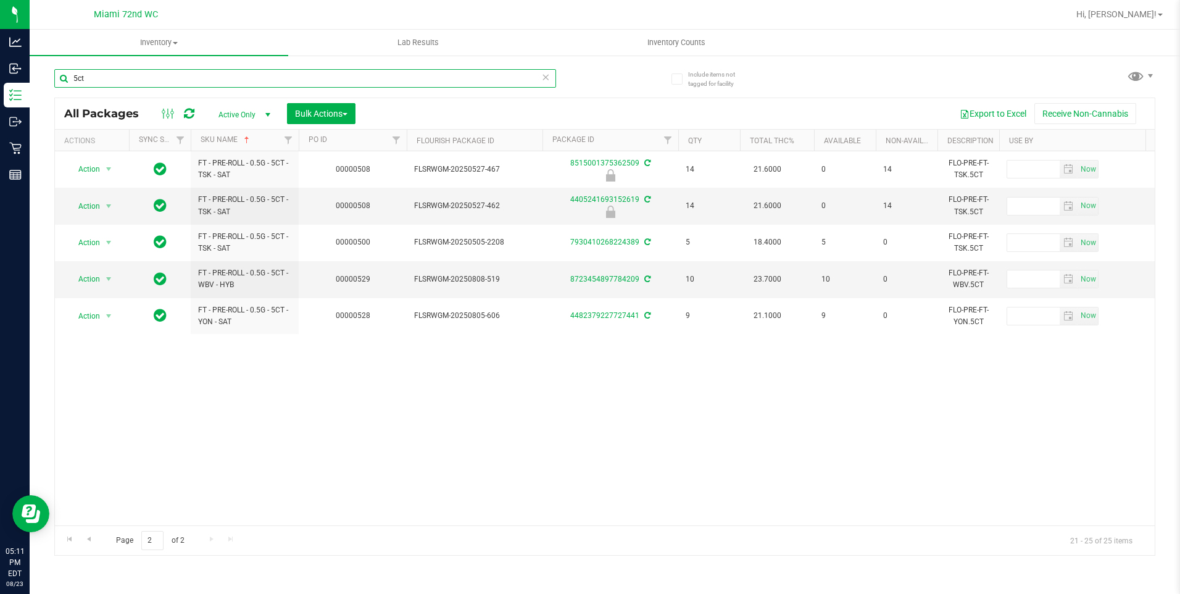
click at [222, 74] on input "5ct" at bounding box center [305, 78] width 502 height 19
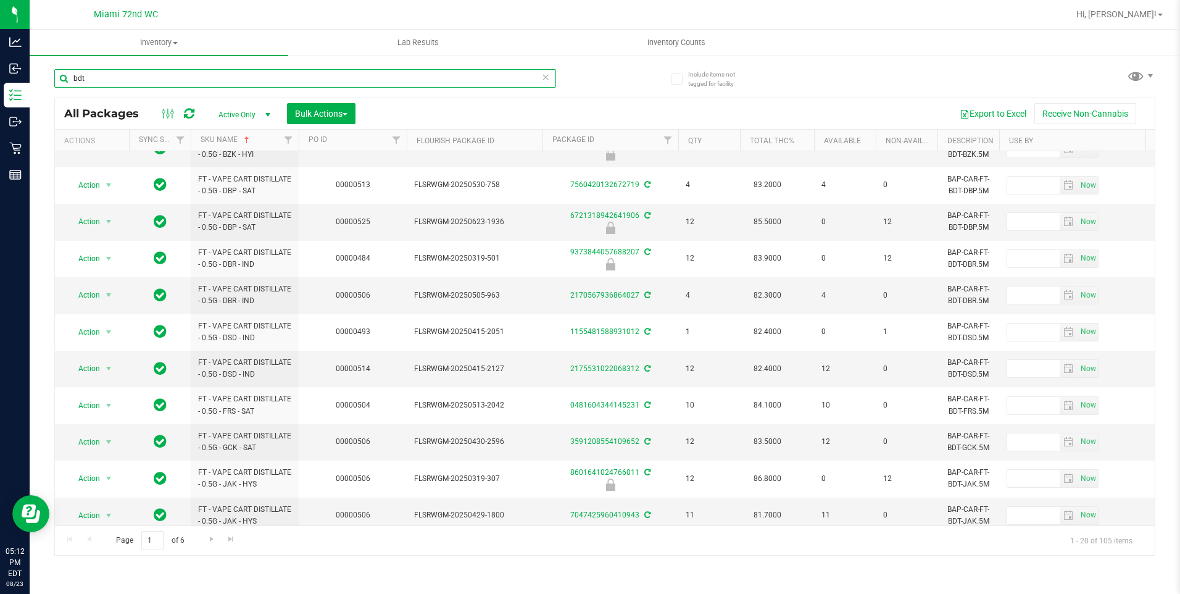
scroll to position [364, 0]
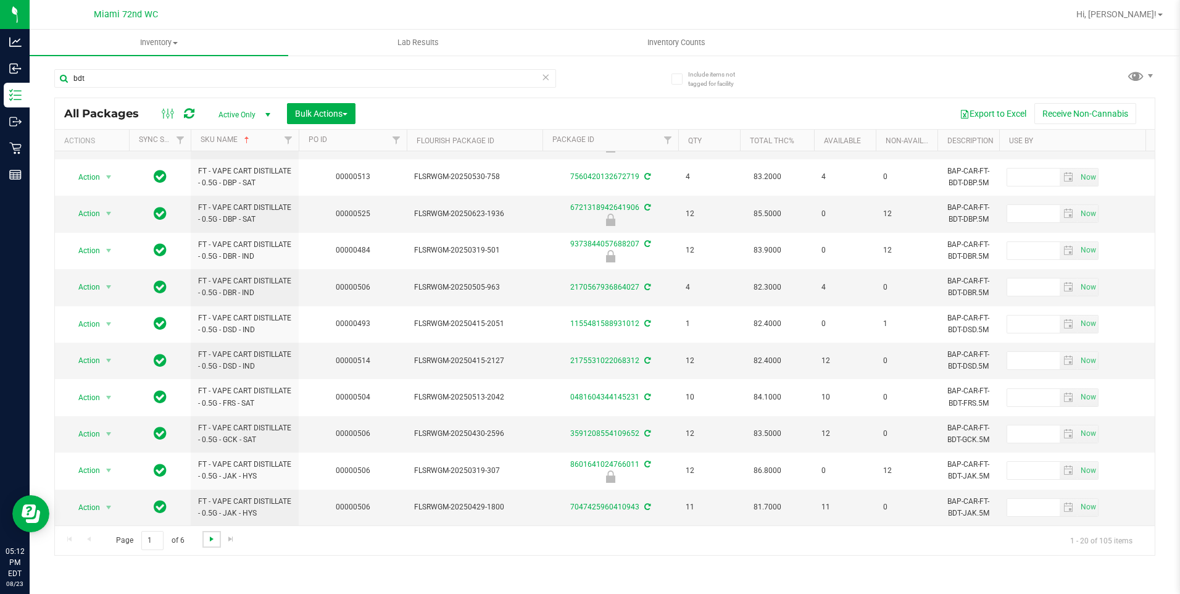
click at [208, 543] on span "Go to the next page" at bounding box center [212, 539] width 10 height 10
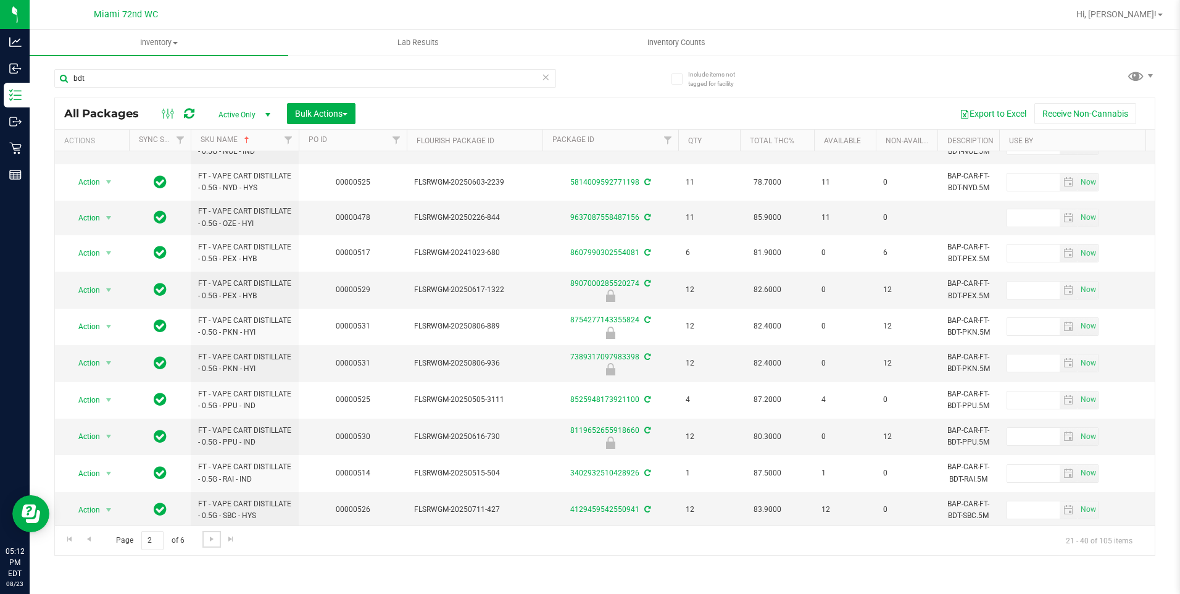
scroll to position [363, 0]
click at [211, 541] on span "Go to the next page" at bounding box center [212, 539] width 10 height 10
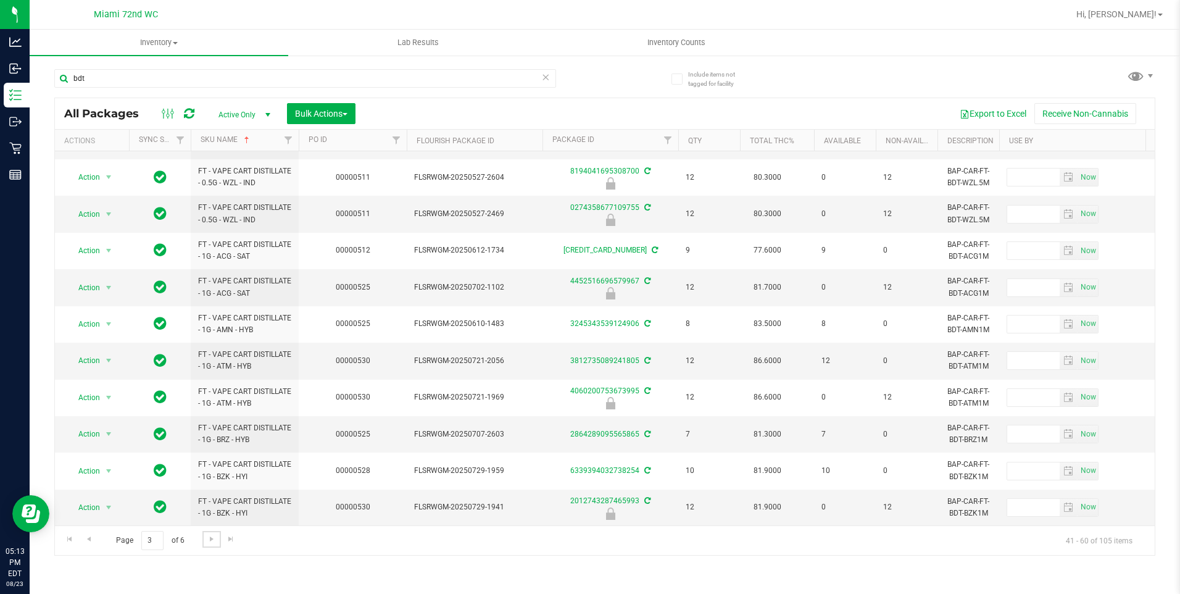
scroll to position [392, 0]
drag, startPoint x: 210, startPoint y: 555, endPoint x: 208, endPoint y: 547, distance: 8.4
click at [209, 550] on div "All Packages Active Only Active Only Lab Samples Locked All External Internal B…" at bounding box center [604, 327] width 1101 height 458
click at [207, 539] on span "Go to the next page" at bounding box center [212, 539] width 10 height 10
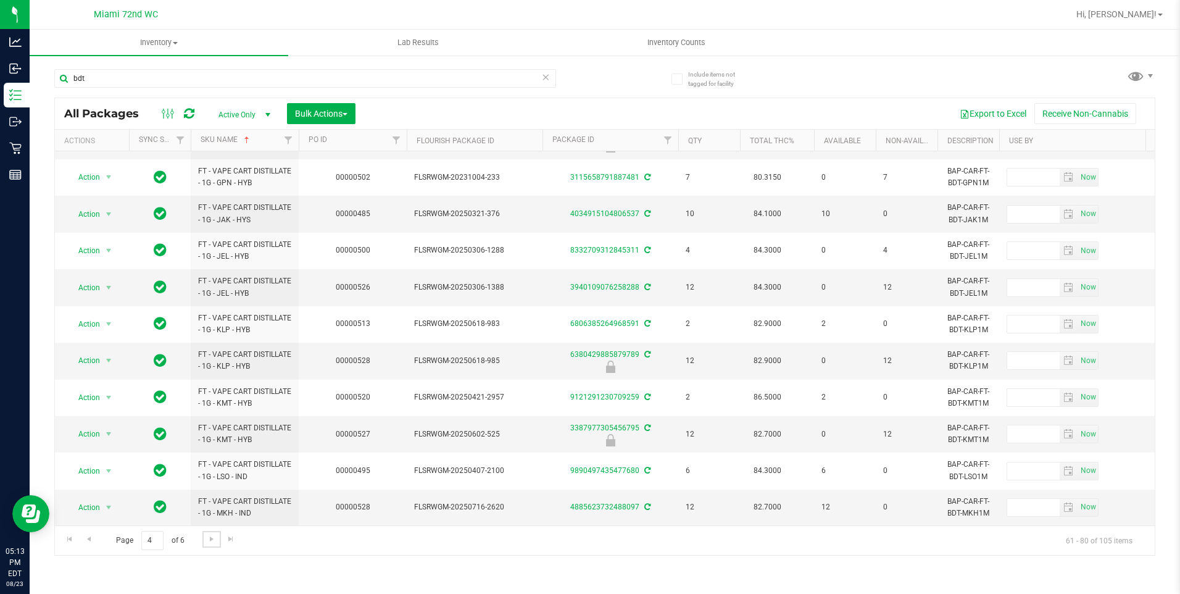
scroll to position [368, 0]
click at [219, 534] on link "Go to the next page" at bounding box center [211, 539] width 18 height 17
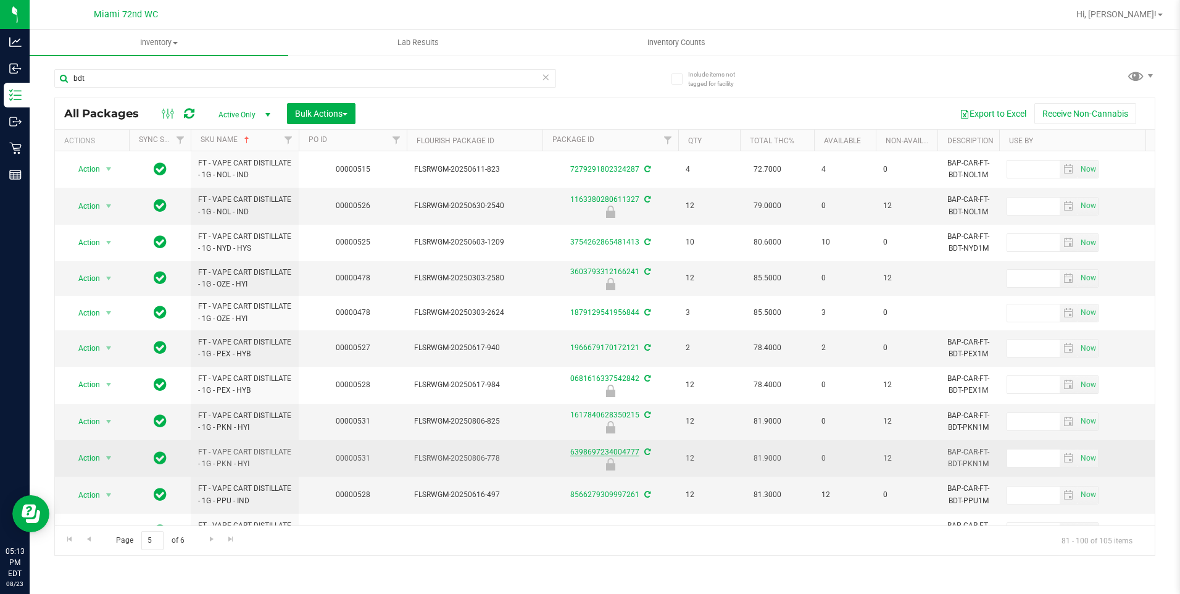
drag, startPoint x: 605, startPoint y: 439, endPoint x: 597, endPoint y: 452, distance: 14.7
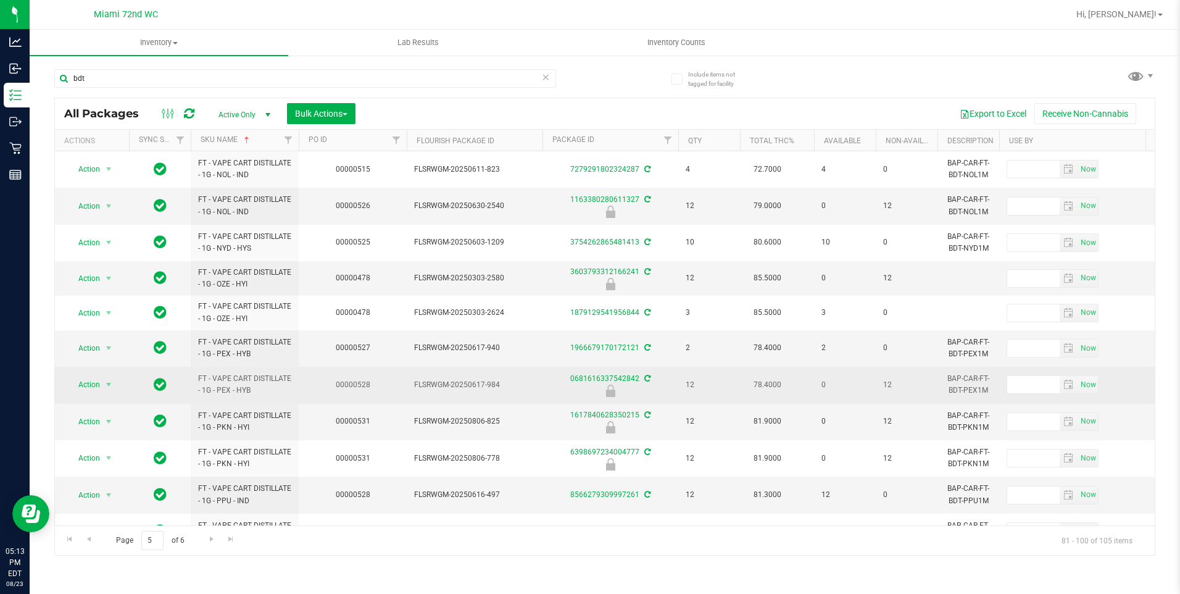
drag, startPoint x: 597, startPoint y: 452, endPoint x: 520, endPoint y: 396, distance: 95.4
click at [520, 396] on td "FLSRWGM-20250617-984" at bounding box center [475, 385] width 136 height 36
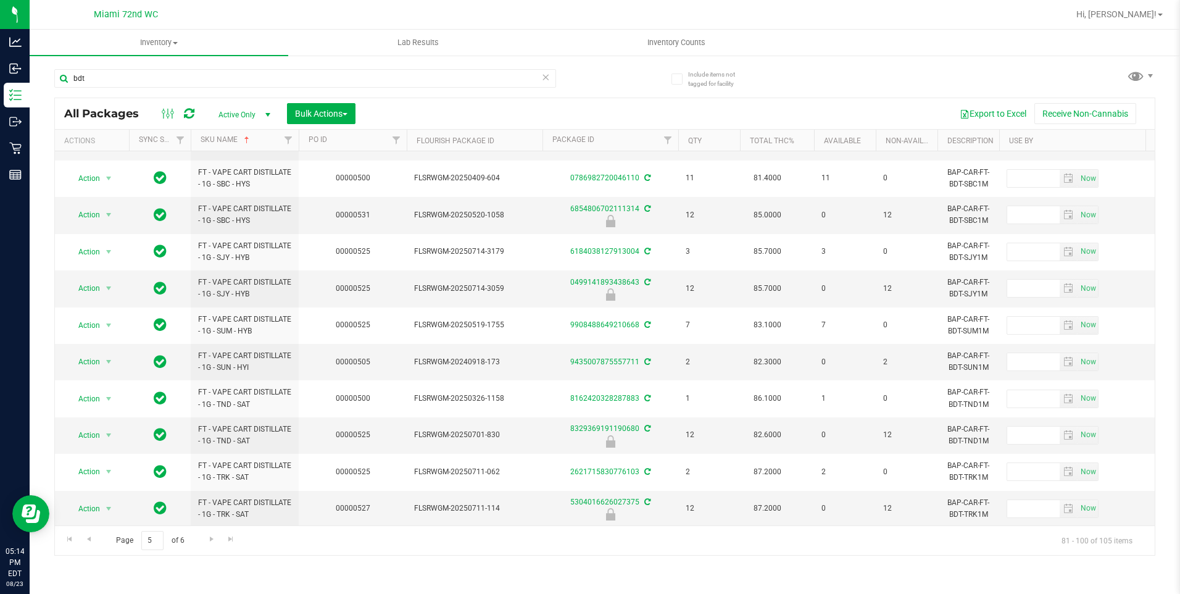
scroll to position [364, 0]
click at [212, 540] on span "Go to the next page" at bounding box center [212, 539] width 10 height 10
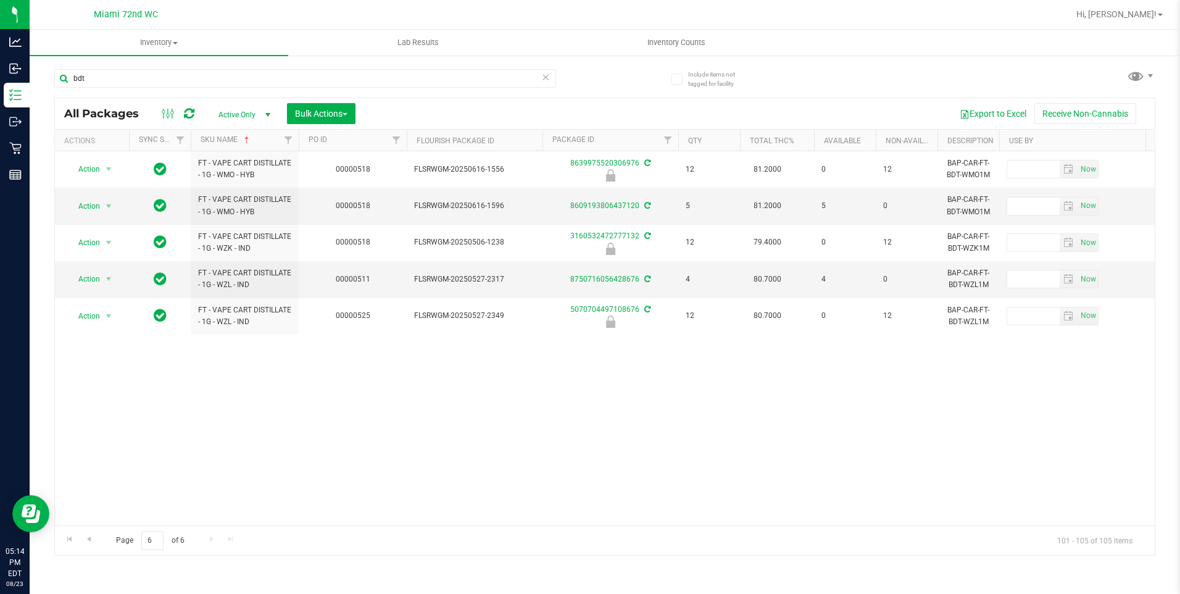
click at [207, 544] on div "Page 6 of 6 101 - 105 of 105 items" at bounding box center [605, 540] width 1100 height 30
click at [207, 545] on div "Page 6 of 6 101 - 105 of 105 items" at bounding box center [605, 540] width 1100 height 30
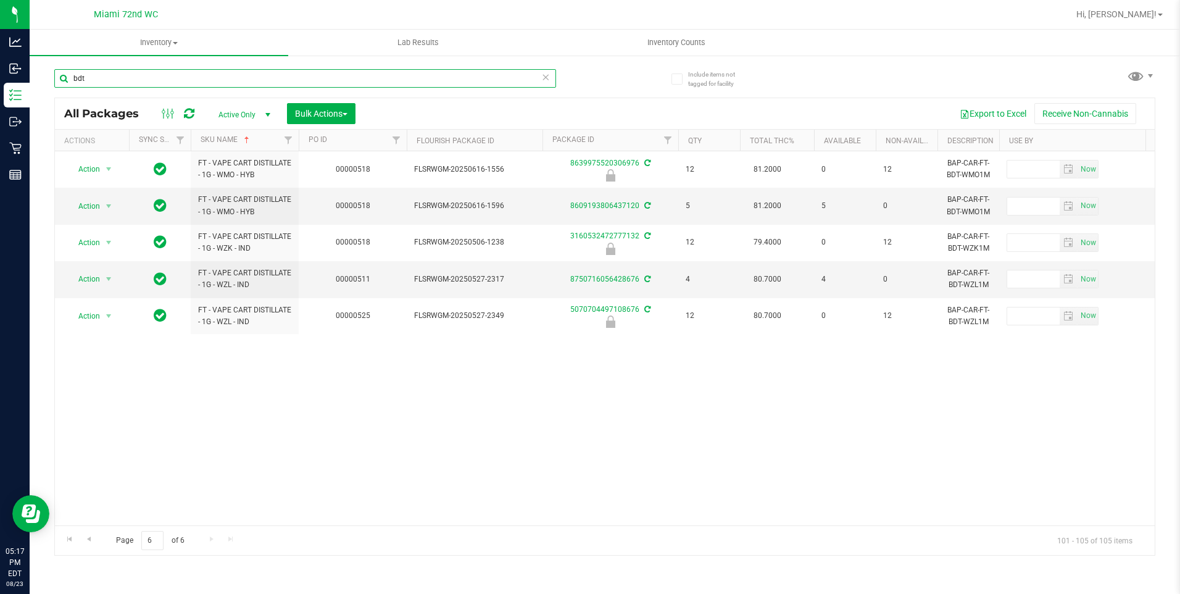
click at [189, 80] on input "bdt" at bounding box center [305, 78] width 502 height 19
type input "cdt"
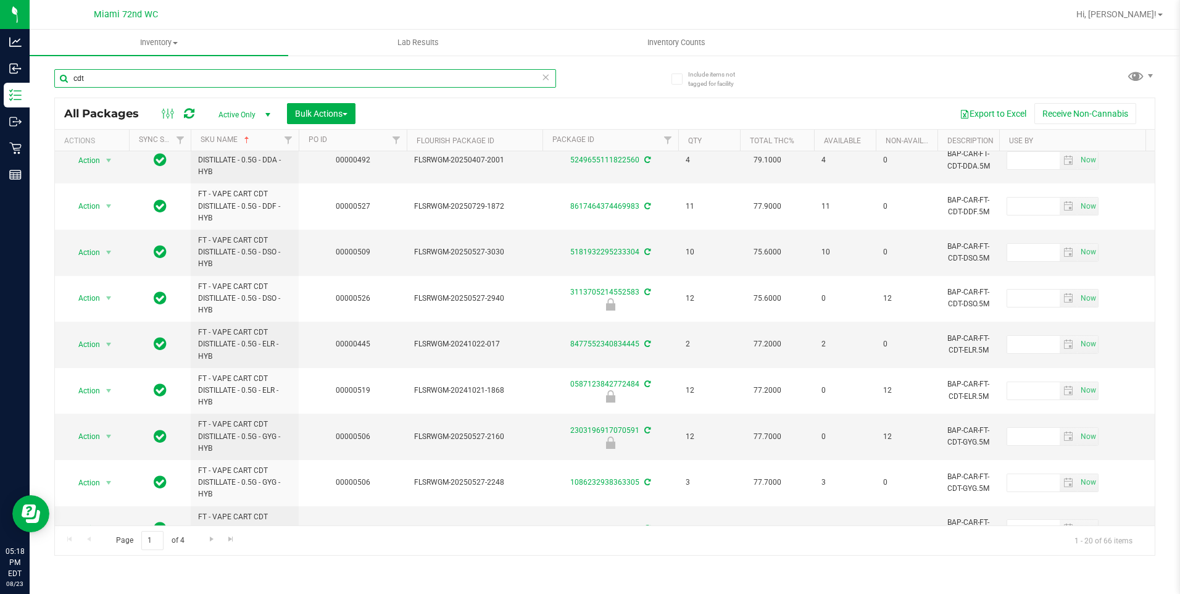
scroll to position [555, 0]
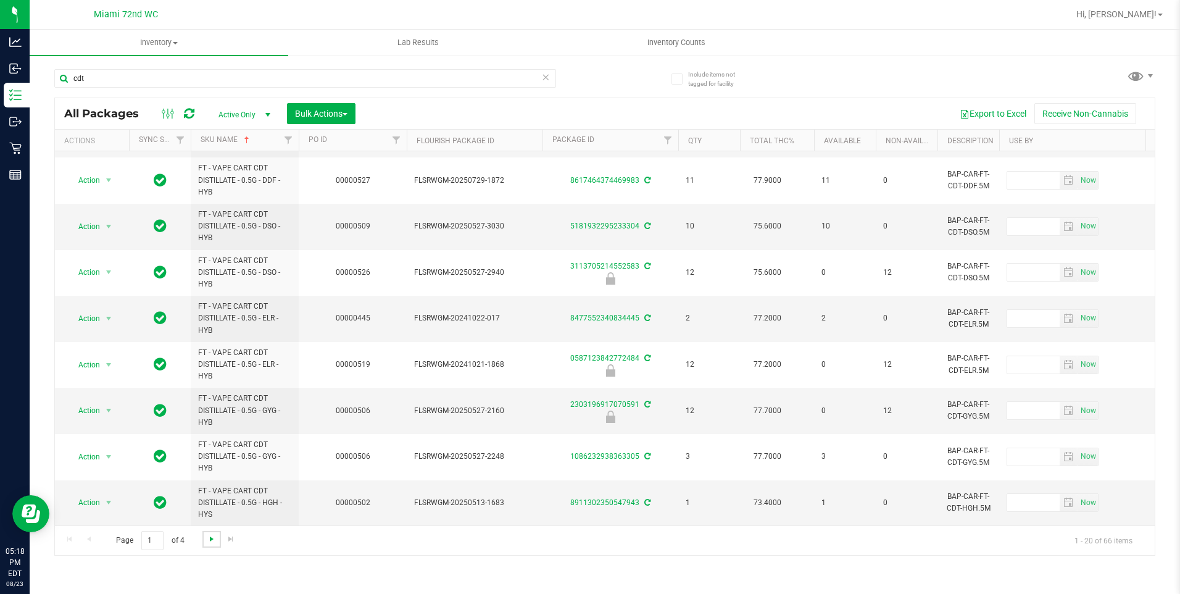
click at [214, 541] on span "Go to the next page" at bounding box center [212, 539] width 10 height 10
click at [212, 533] on link "Go to the next page" at bounding box center [211, 539] width 18 height 17
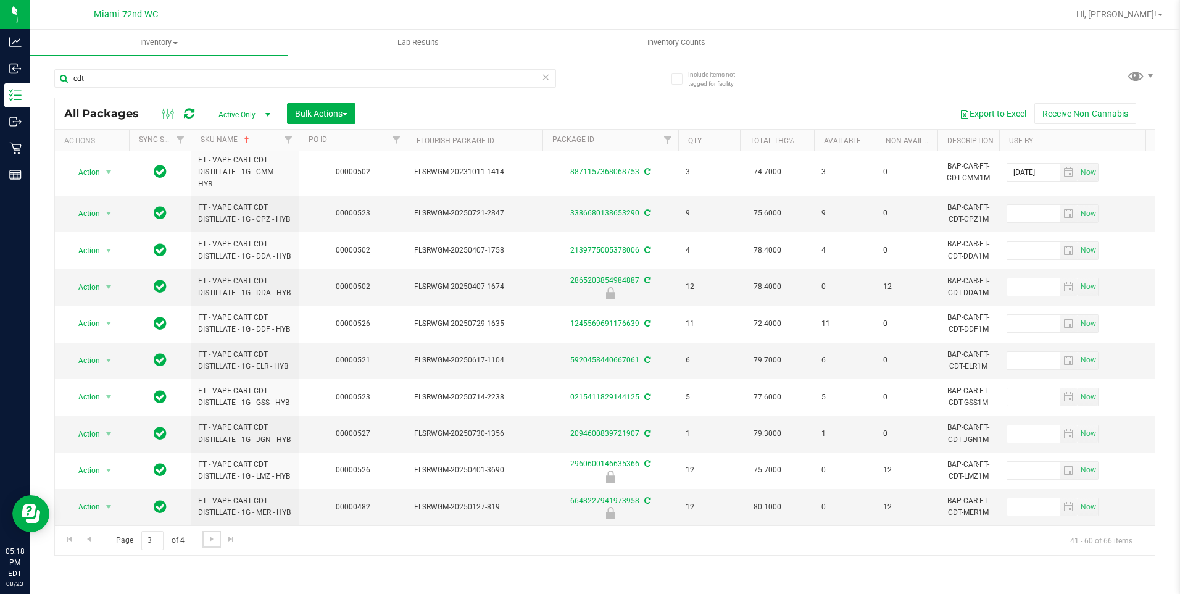
scroll to position [471, 0]
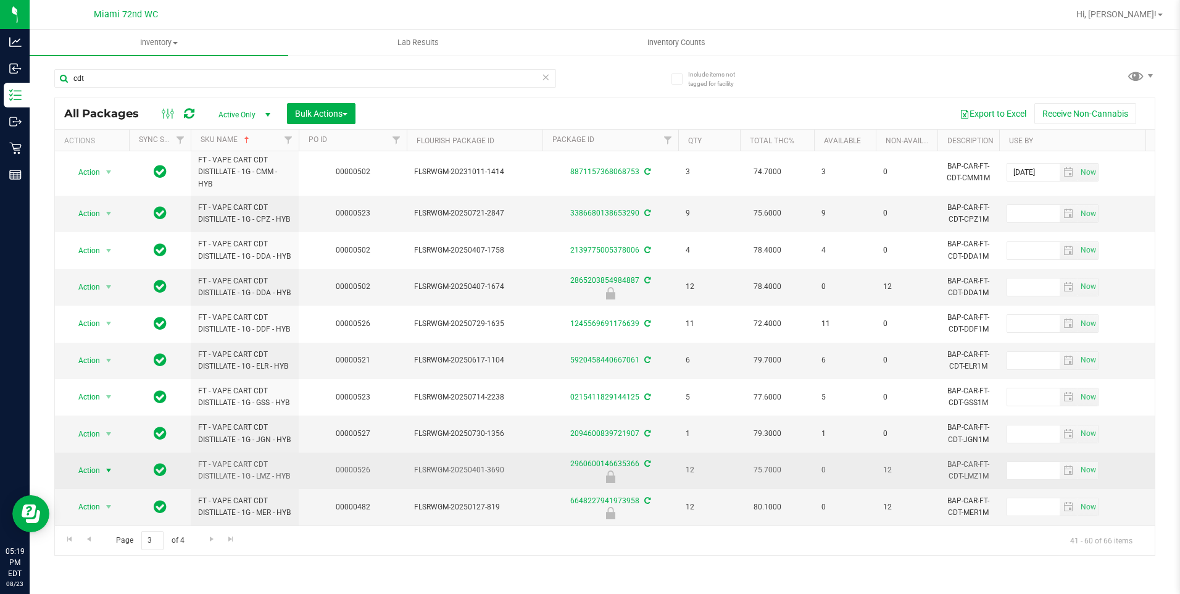
click at [106, 465] on span "select" at bounding box center [109, 470] width 10 height 10
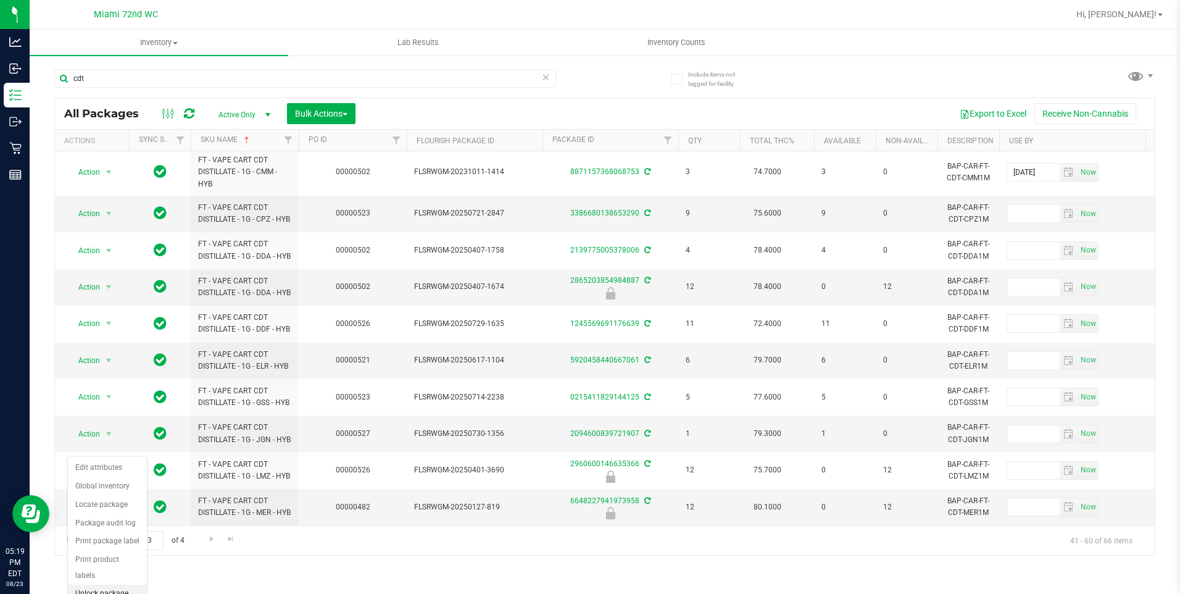
click at [102, 584] on li "Unlock package" at bounding box center [107, 593] width 79 height 19
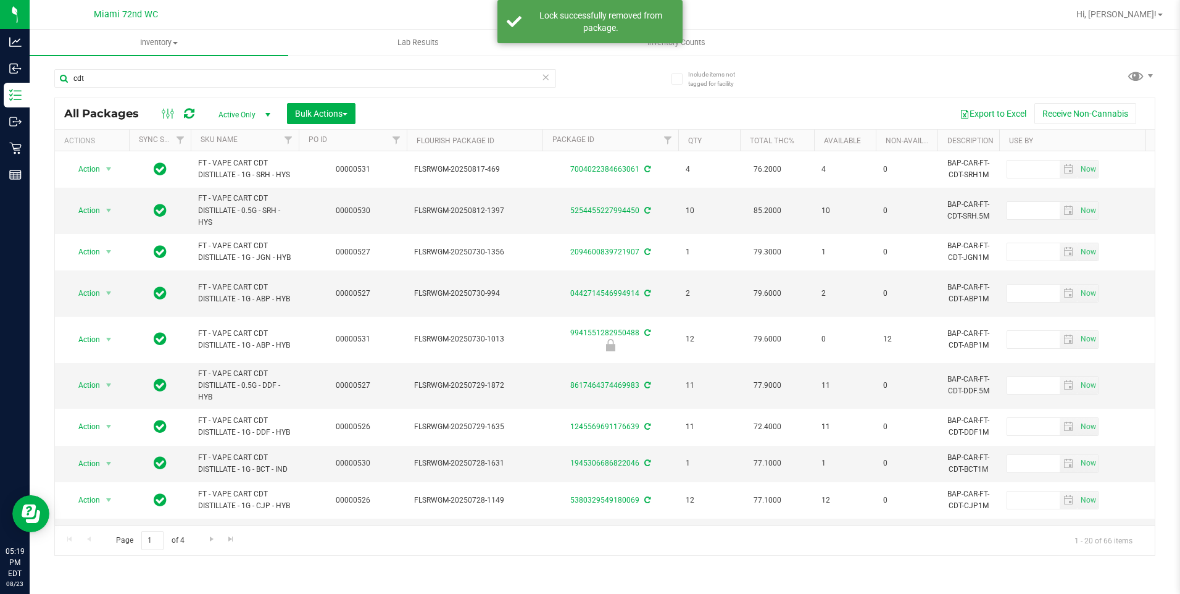
click at [265, 135] on th "SKU Name" at bounding box center [245, 141] width 108 height 22
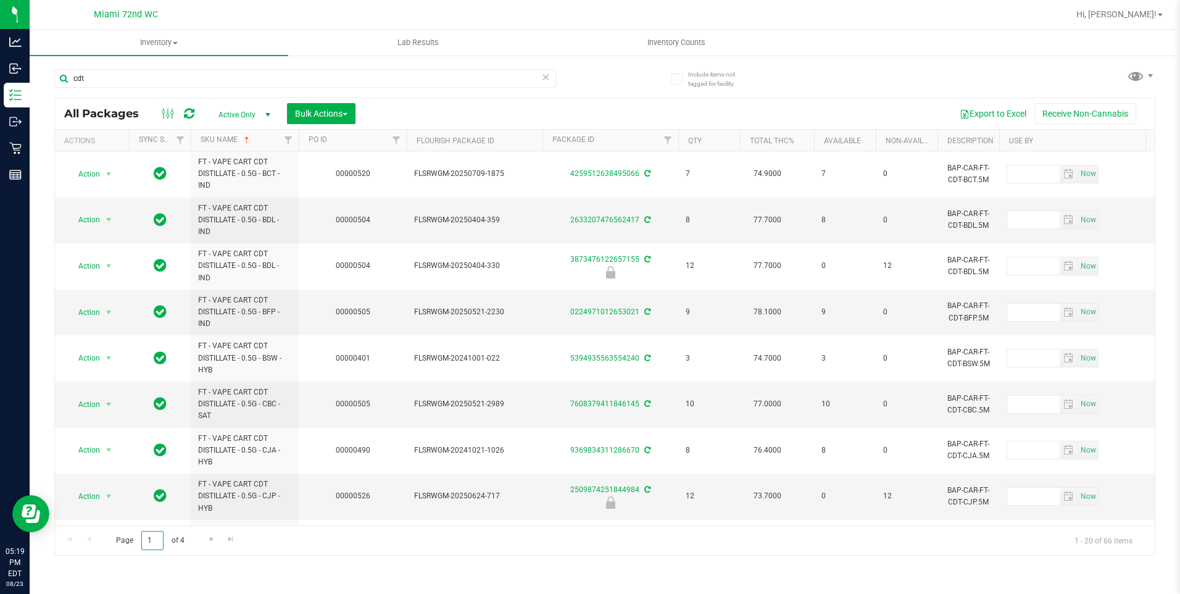
click at [157, 534] on input "1" at bounding box center [152, 540] width 22 height 19
type input "3"
click at [391, 558] on div "Inventory All packages All inventory Waste log Create inventory Lab Results Inv…" at bounding box center [605, 312] width 1150 height 564
click at [151, 538] on input "3" at bounding box center [152, 540] width 22 height 19
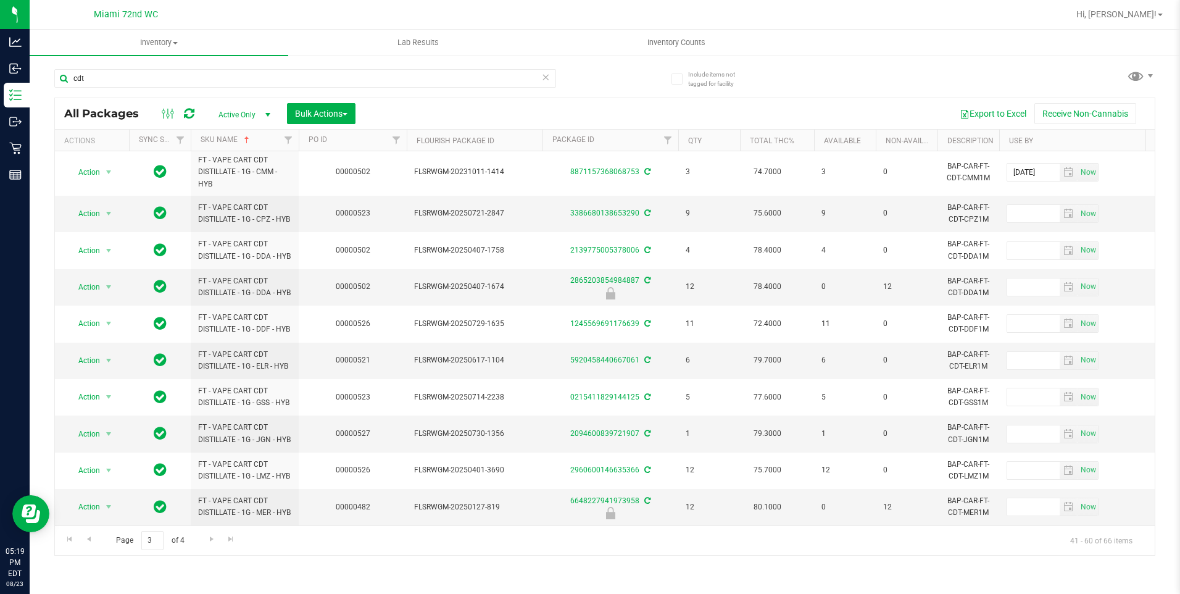
scroll to position [471, 0]
click at [212, 538] on span "Go to the next page" at bounding box center [212, 539] width 10 height 10
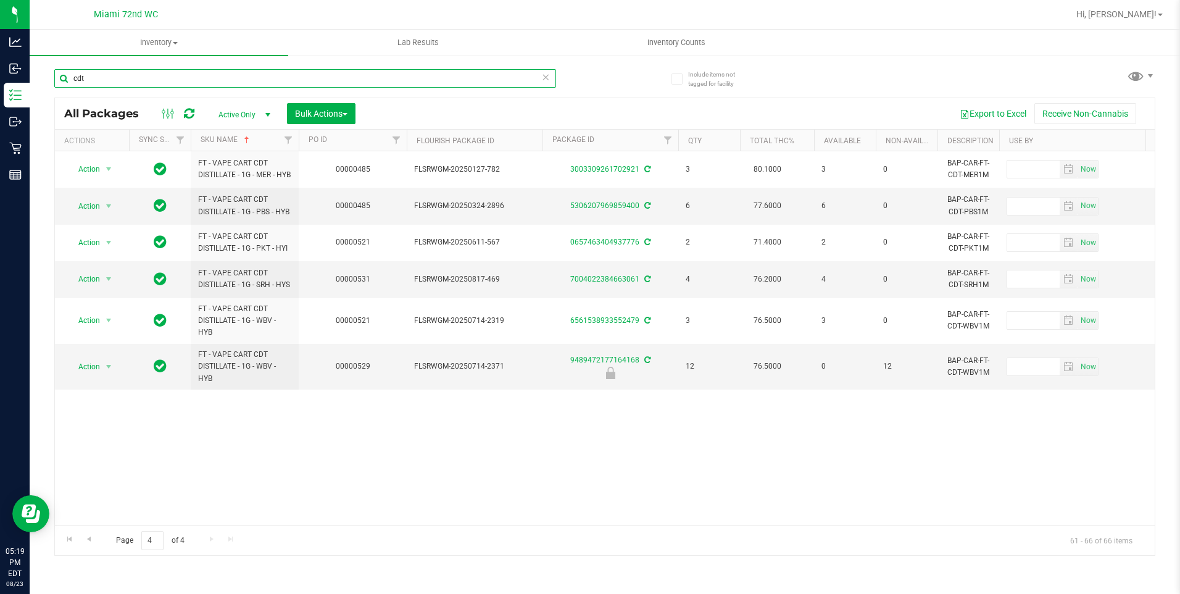
click at [180, 79] on input "cdt" at bounding box center [305, 78] width 502 height 19
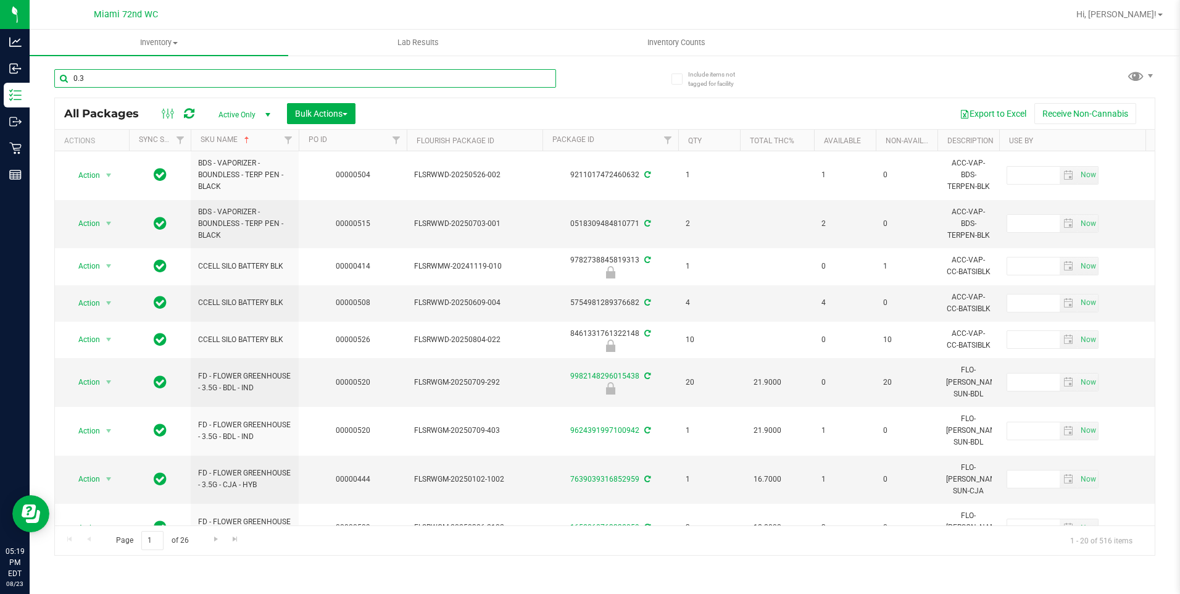
type input "0.3"
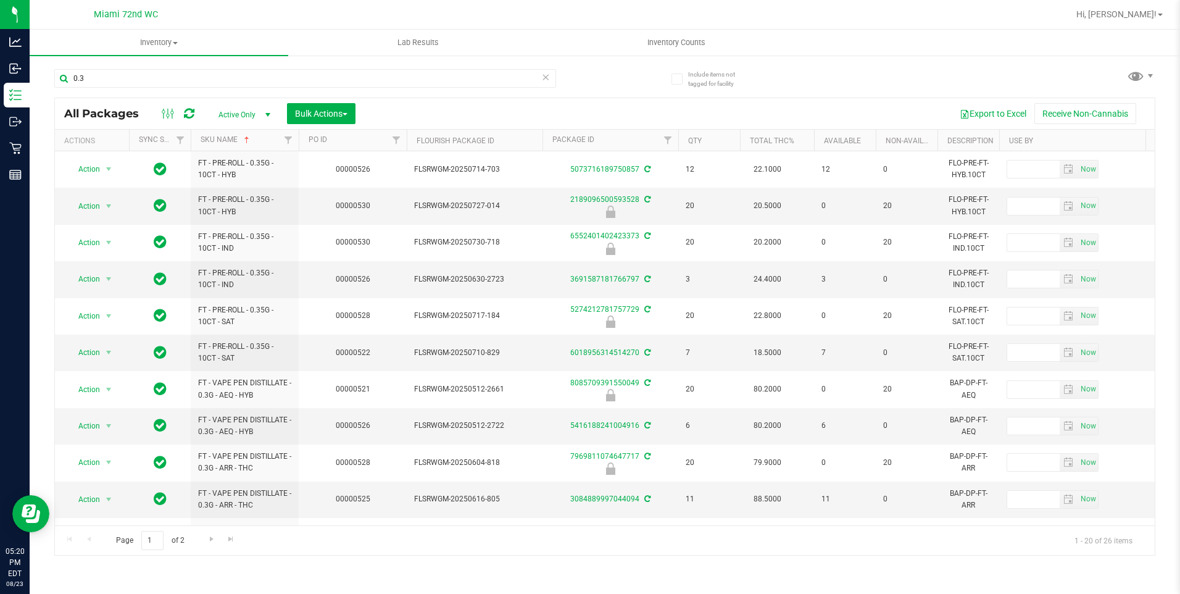
click at [263, 88] on div "0.3" at bounding box center [305, 83] width 502 height 28
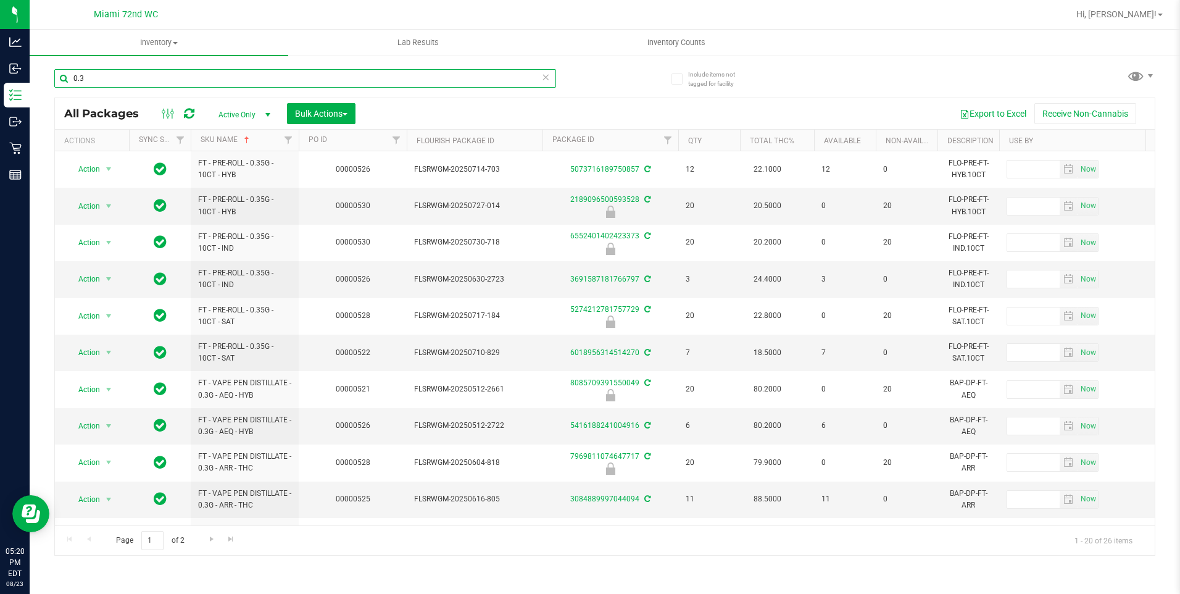
click at [263, 81] on input "0.3" at bounding box center [305, 78] width 502 height 19
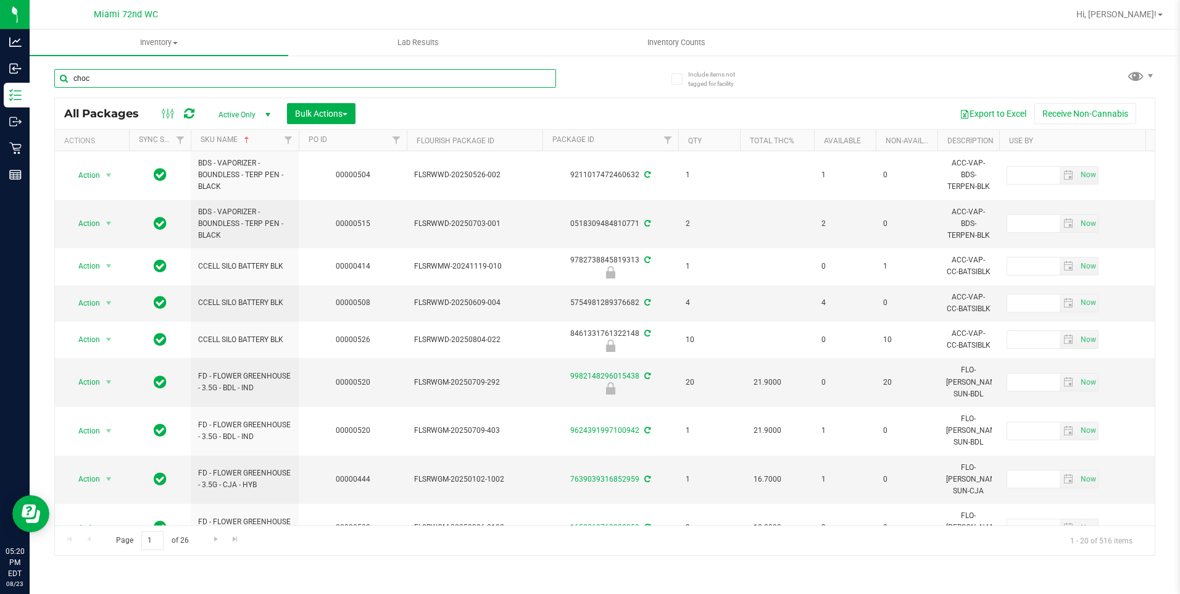
type input "choco"
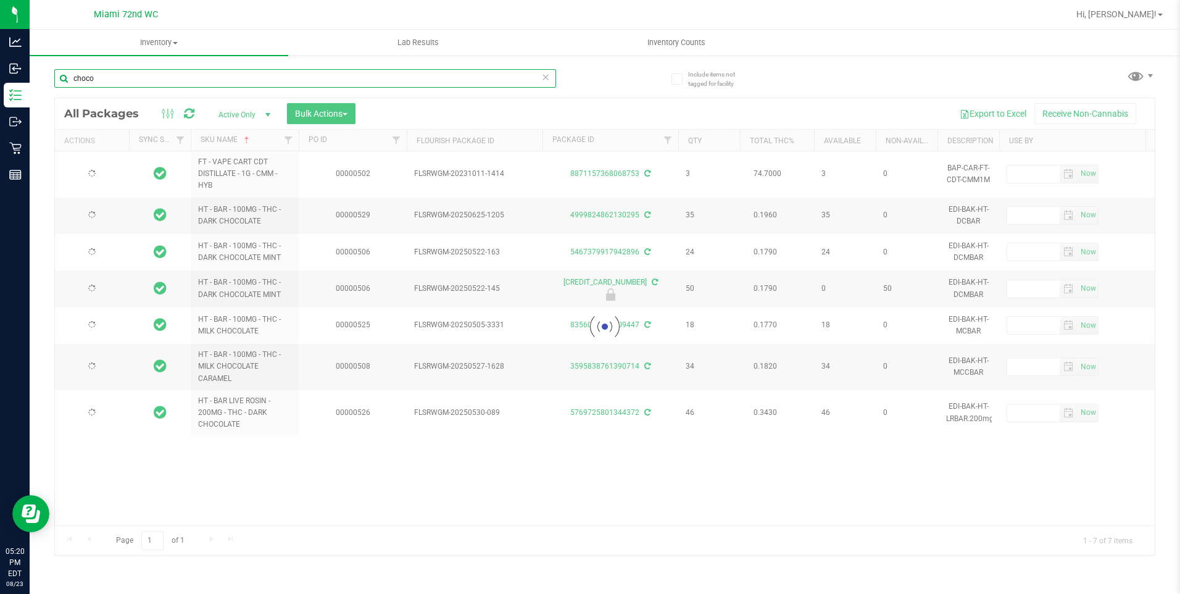
type input "[DATE]"
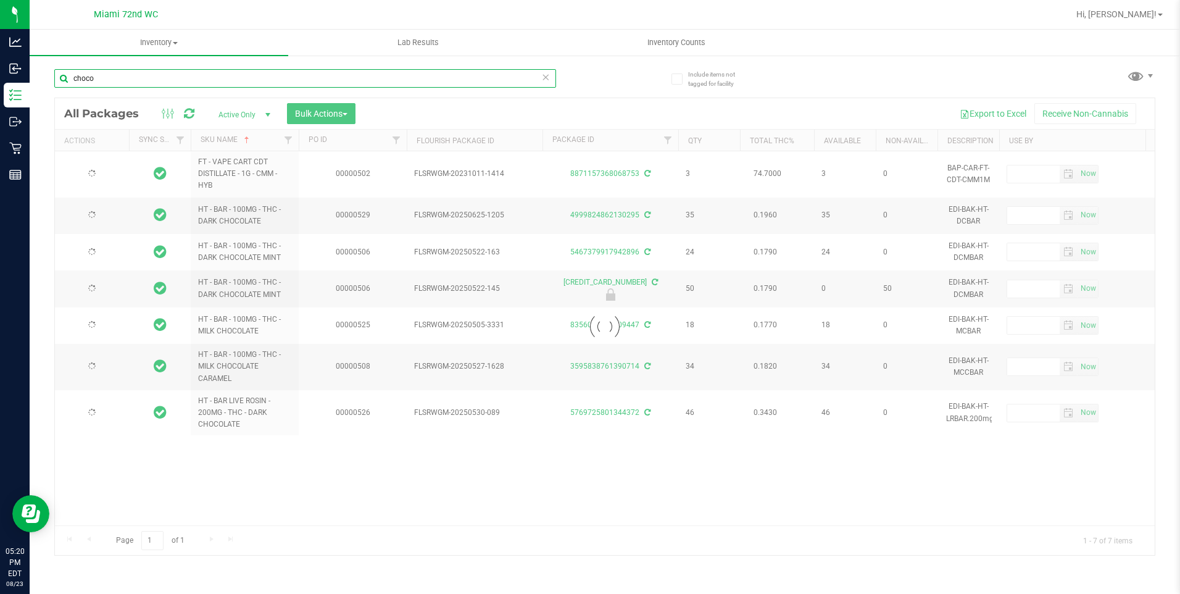
type input "[DATE]"
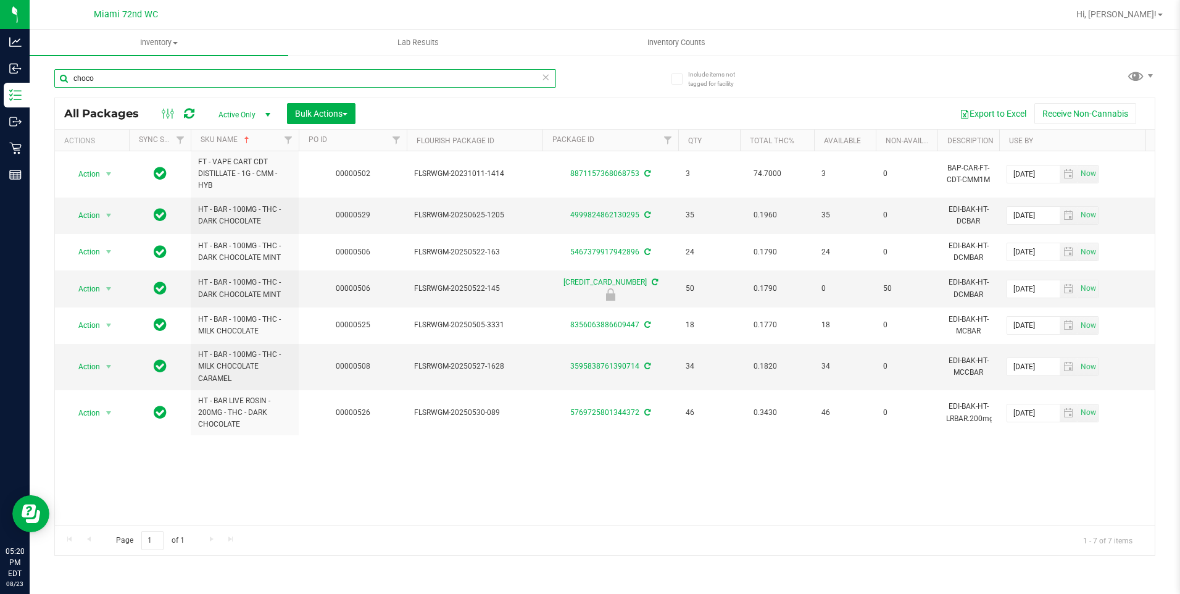
click at [124, 78] on input "choco" at bounding box center [305, 78] width 502 height 19
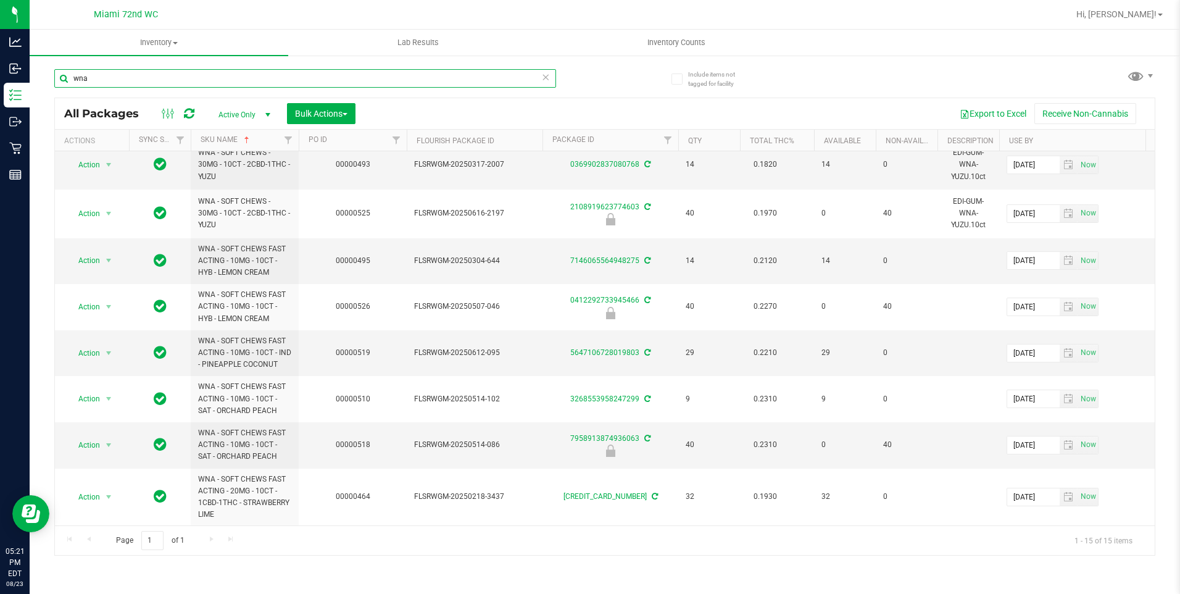
scroll to position [359, 0]
type input "wna"
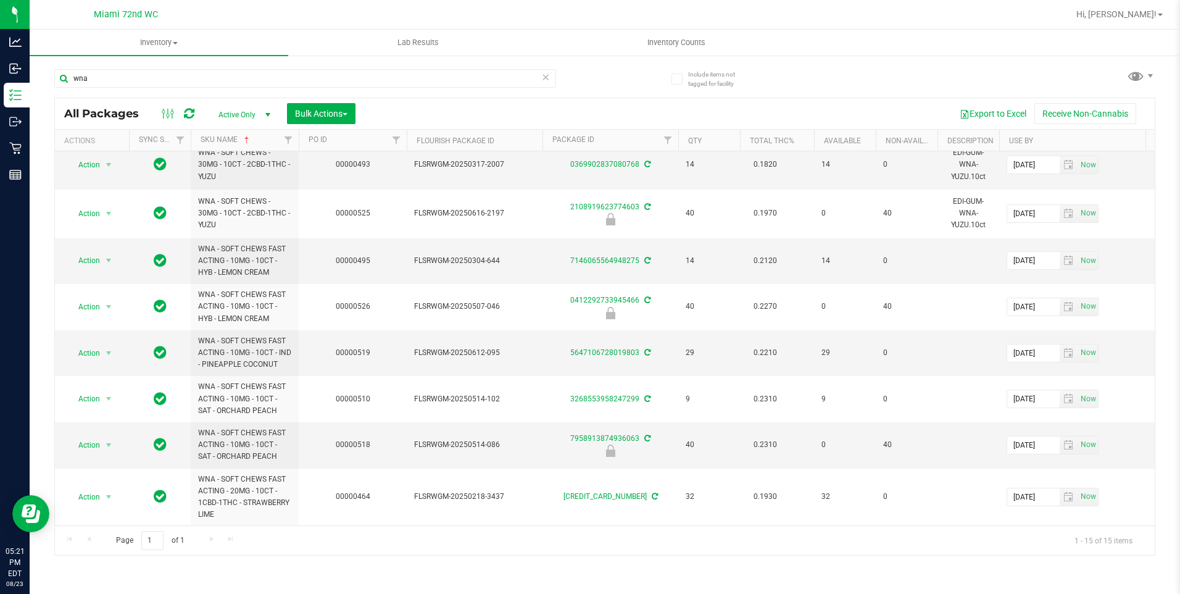
click at [543, 78] on icon at bounding box center [546, 76] width 9 height 15
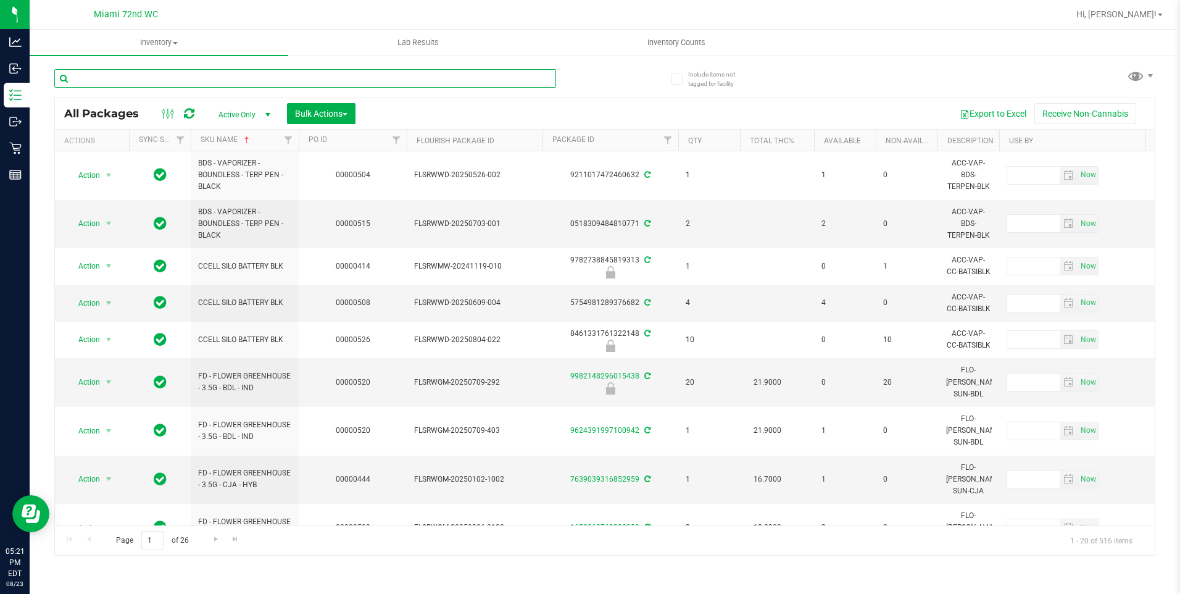
click at [109, 77] on input "text" at bounding box center [305, 78] width 502 height 19
type input "crumble"
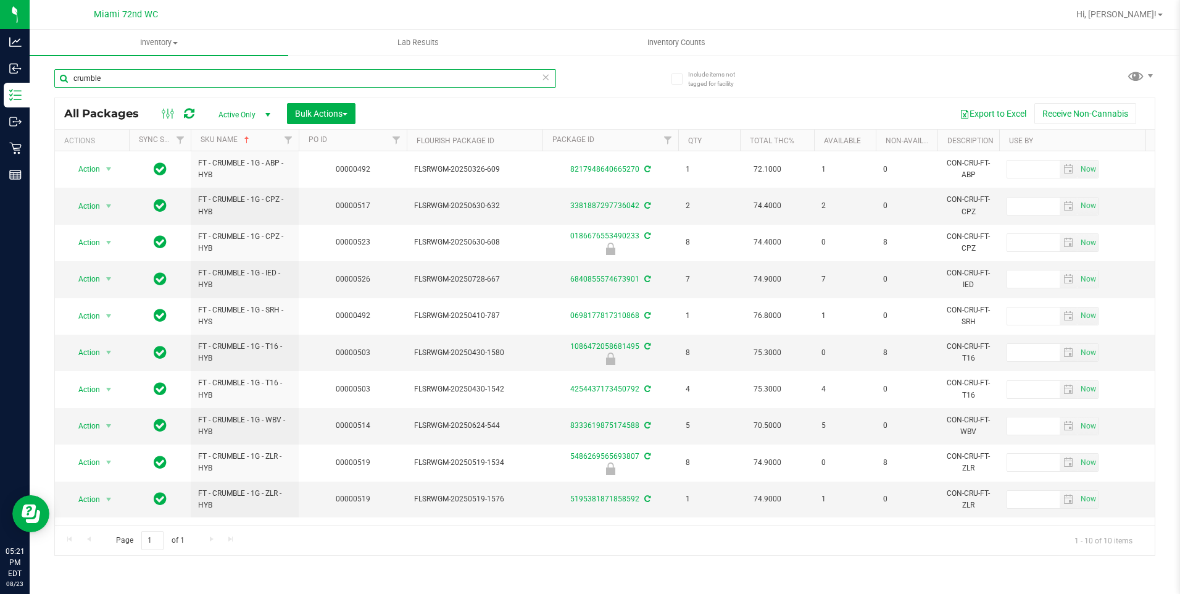
scroll to position [1, 0]
click at [218, 77] on input "crumble" at bounding box center [305, 78] width 502 height 19
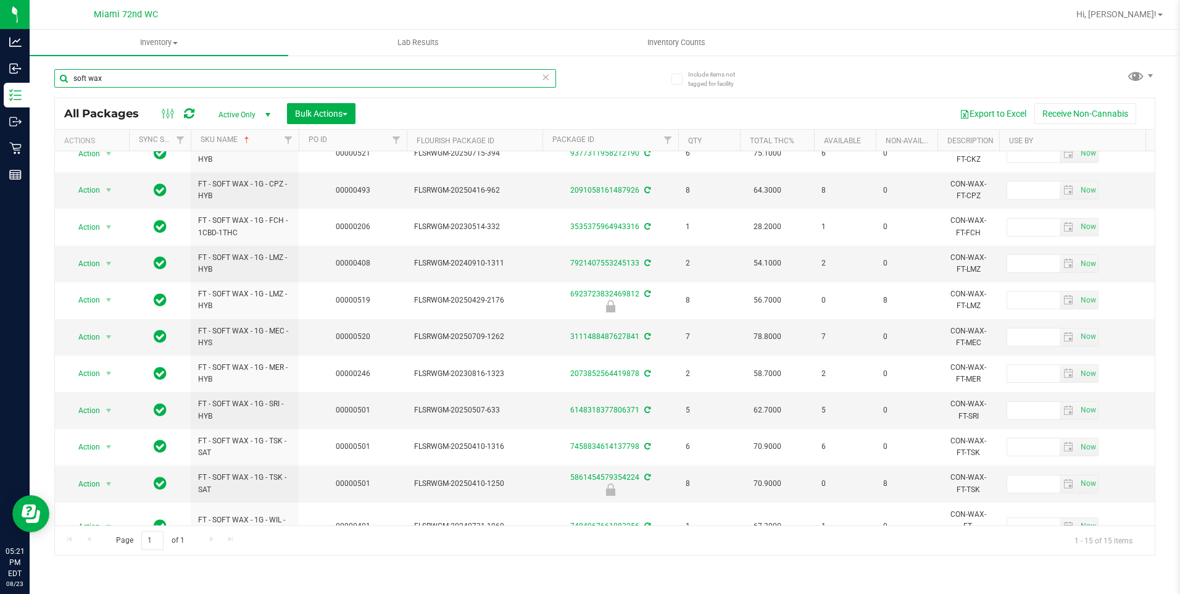
scroll to position [185, 0]
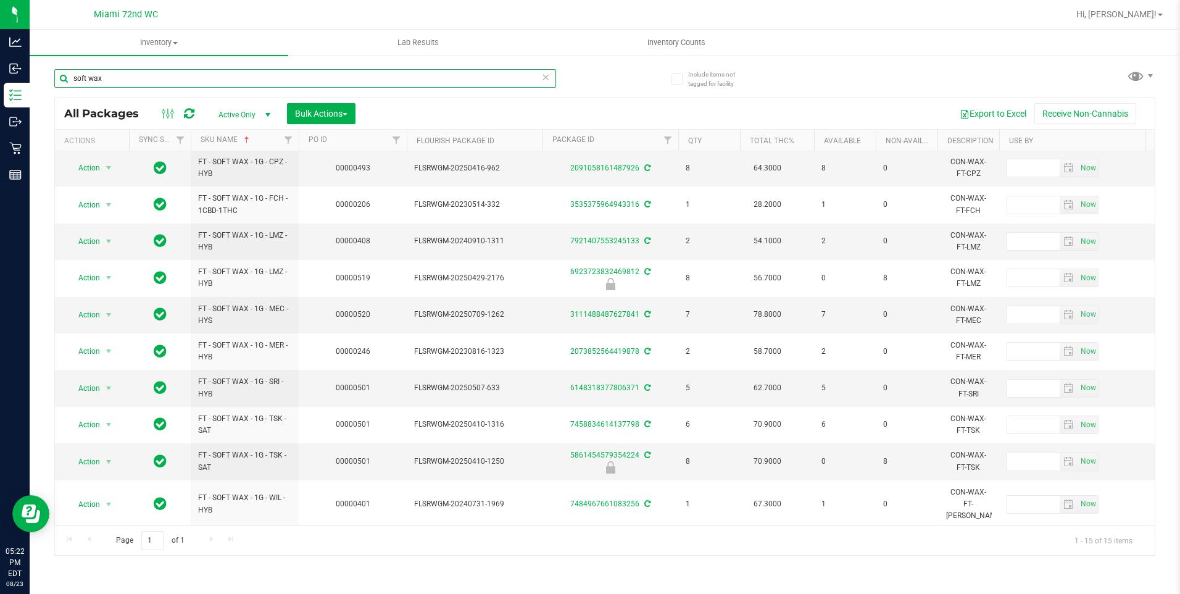
click at [170, 79] on input "soft wax" at bounding box center [305, 78] width 502 height 19
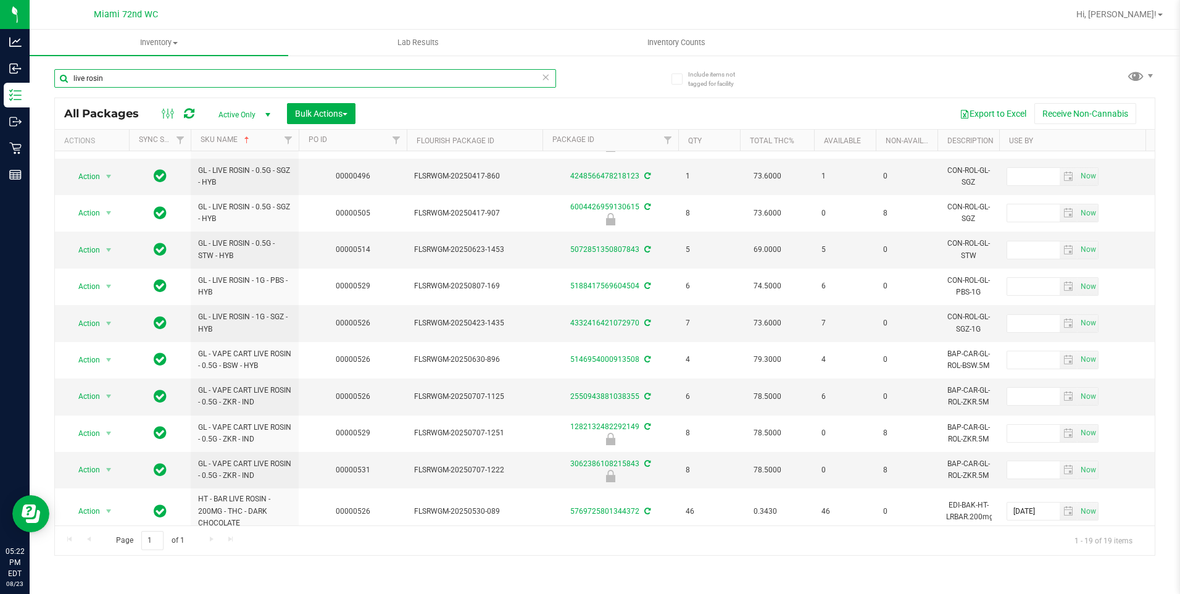
scroll to position [341, 0]
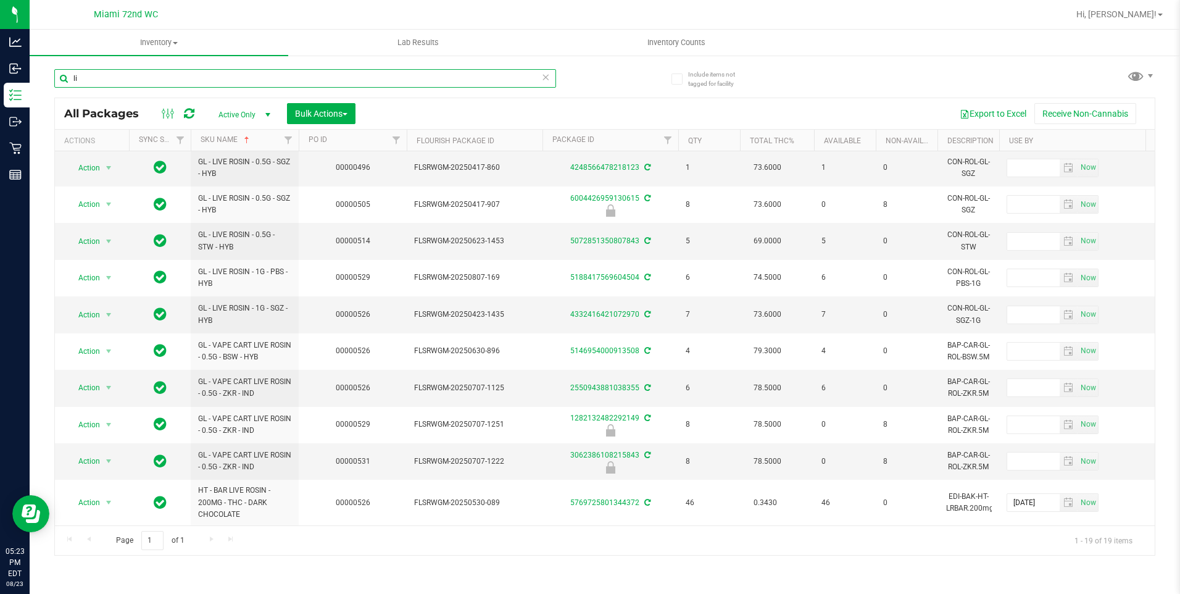
type input "l"
type input "kief"
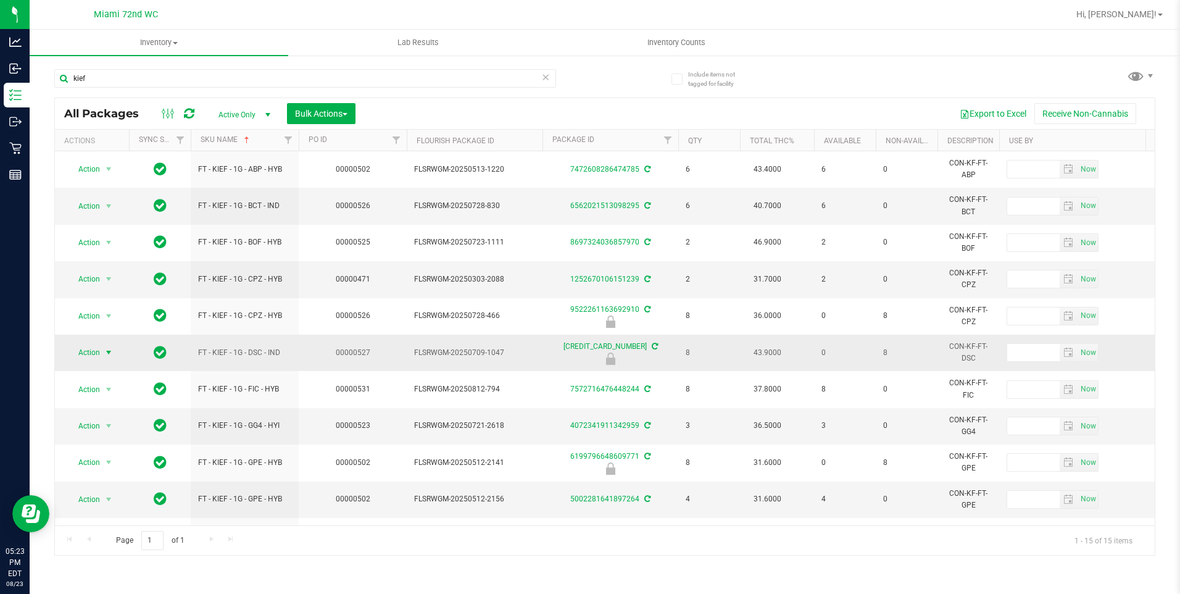
click at [102, 348] on span "select" at bounding box center [108, 352] width 15 height 17
click at [106, 490] on li "Unlock package" at bounding box center [107, 499] width 79 height 19
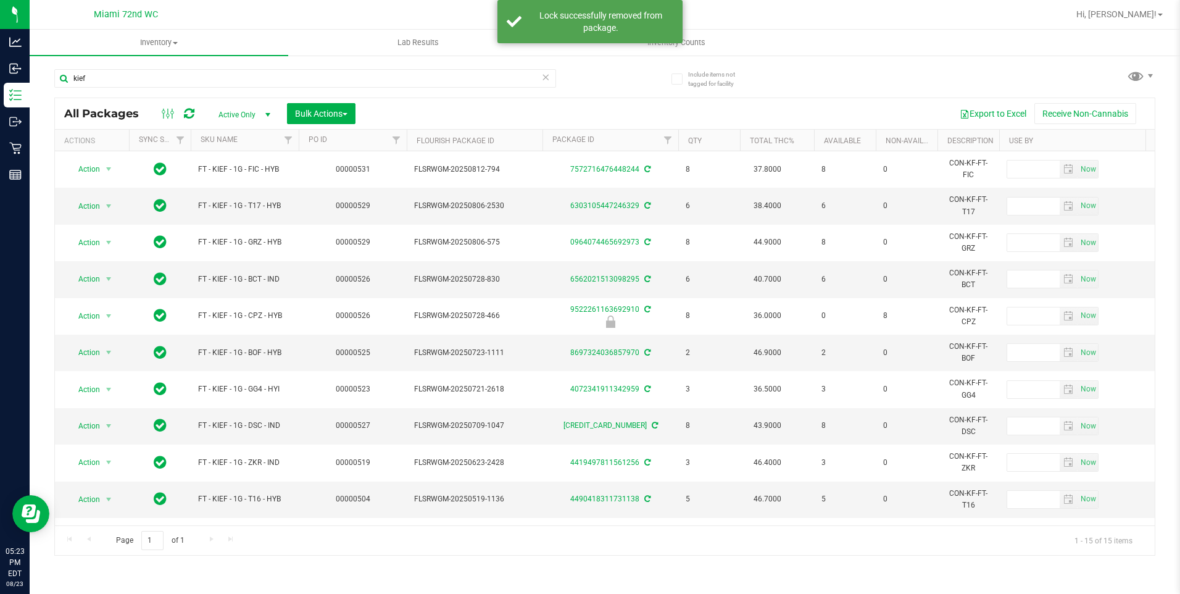
click at [262, 143] on th "SKU Name" at bounding box center [245, 141] width 108 height 22
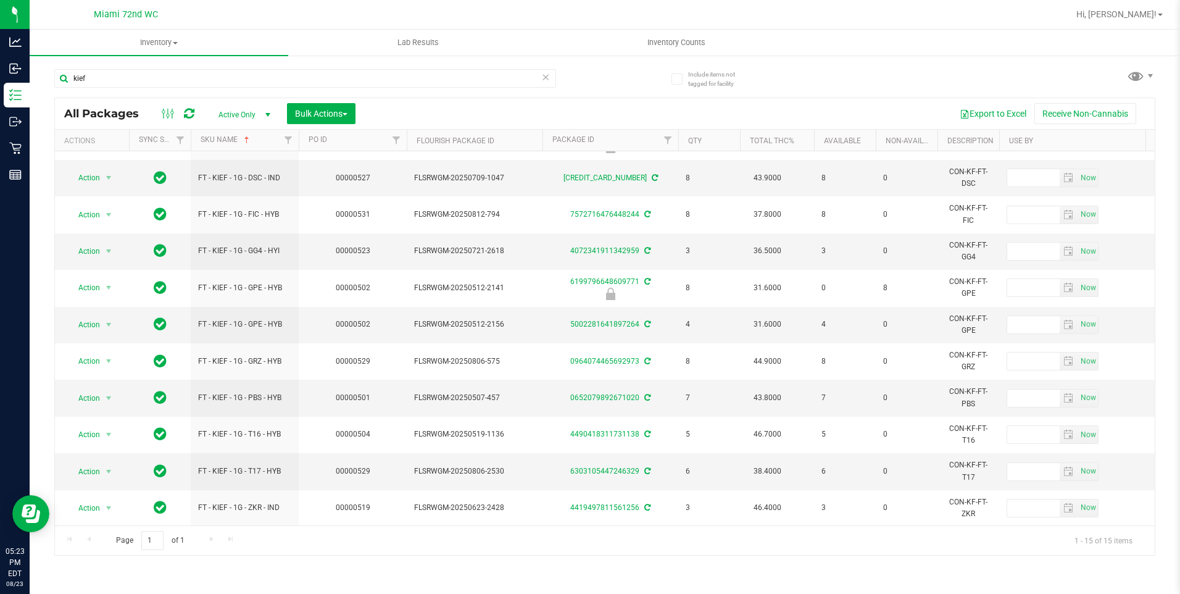
scroll to position [185, 0]
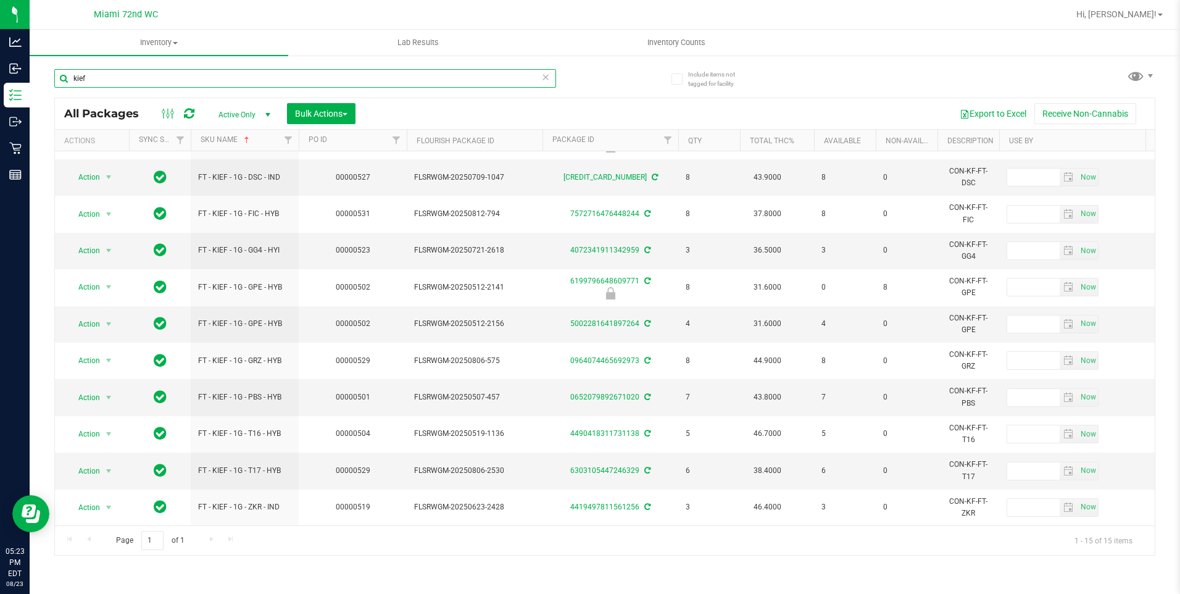
click at [189, 79] on input "kief" at bounding box center [305, 78] width 502 height 19
type input "shatter"
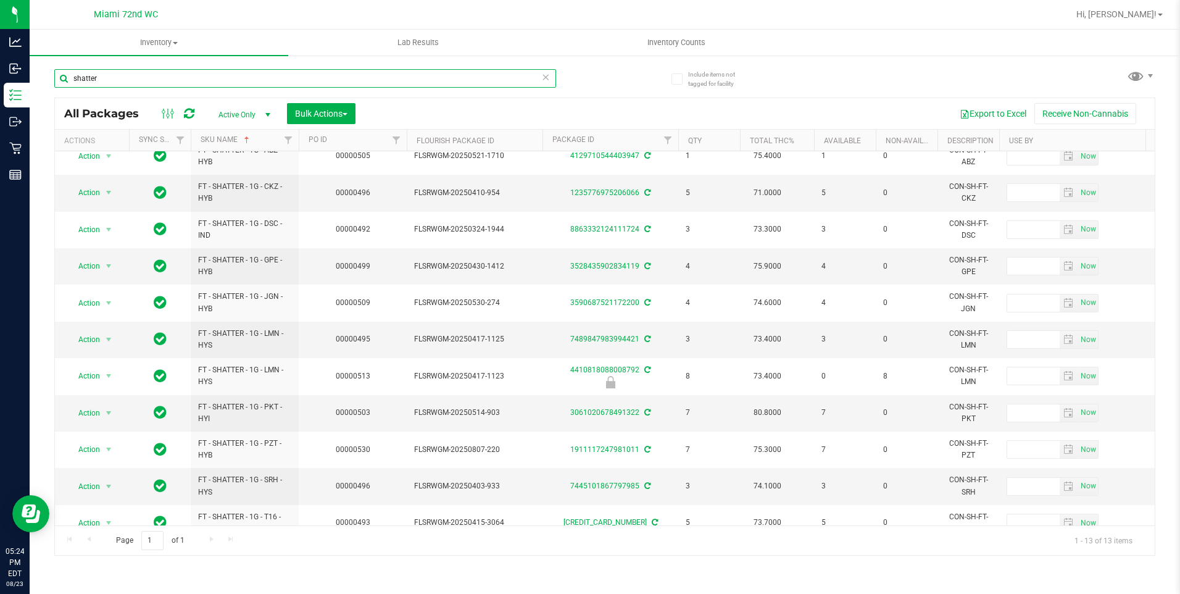
scroll to position [111, 0]
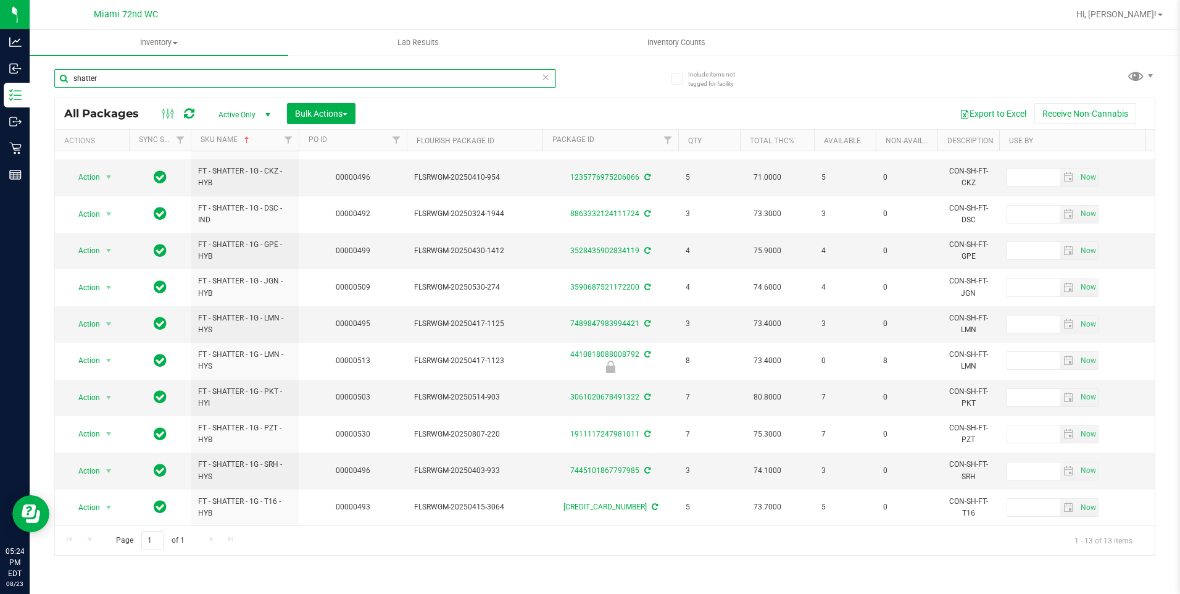
click at [239, 79] on input "shatter" at bounding box center [305, 78] width 502 height 19
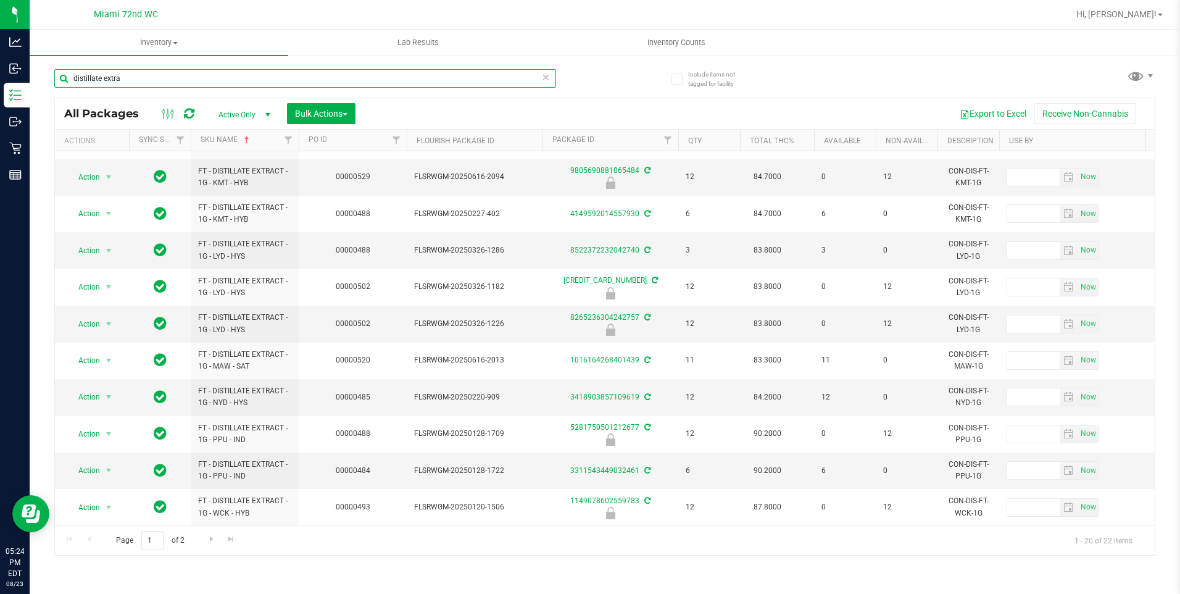
scroll to position [368, 0]
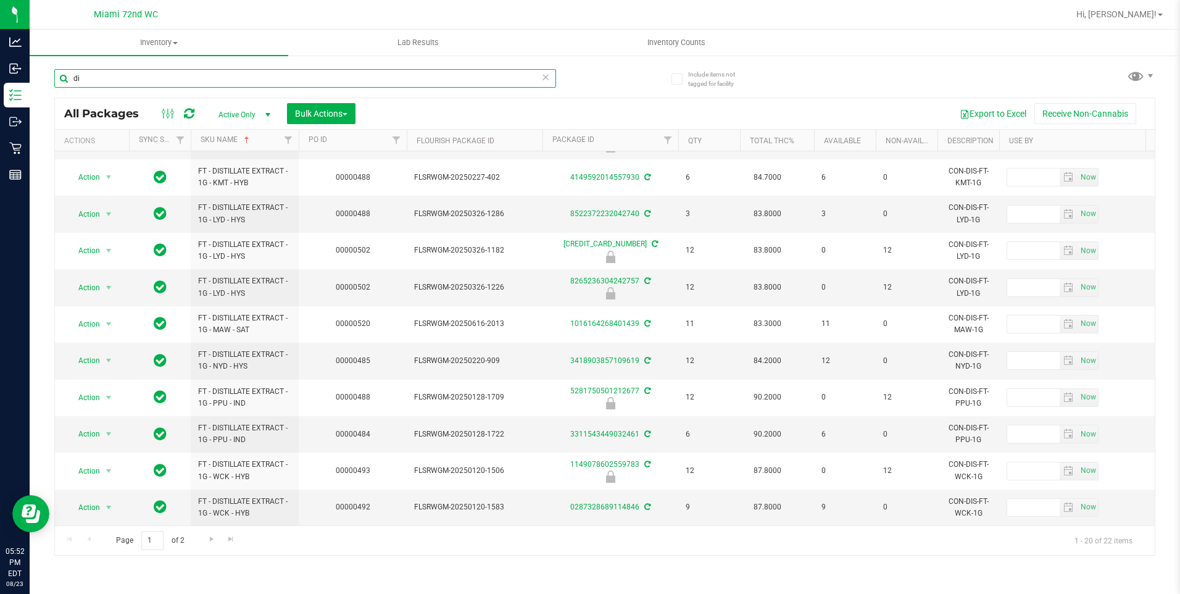
type input "d"
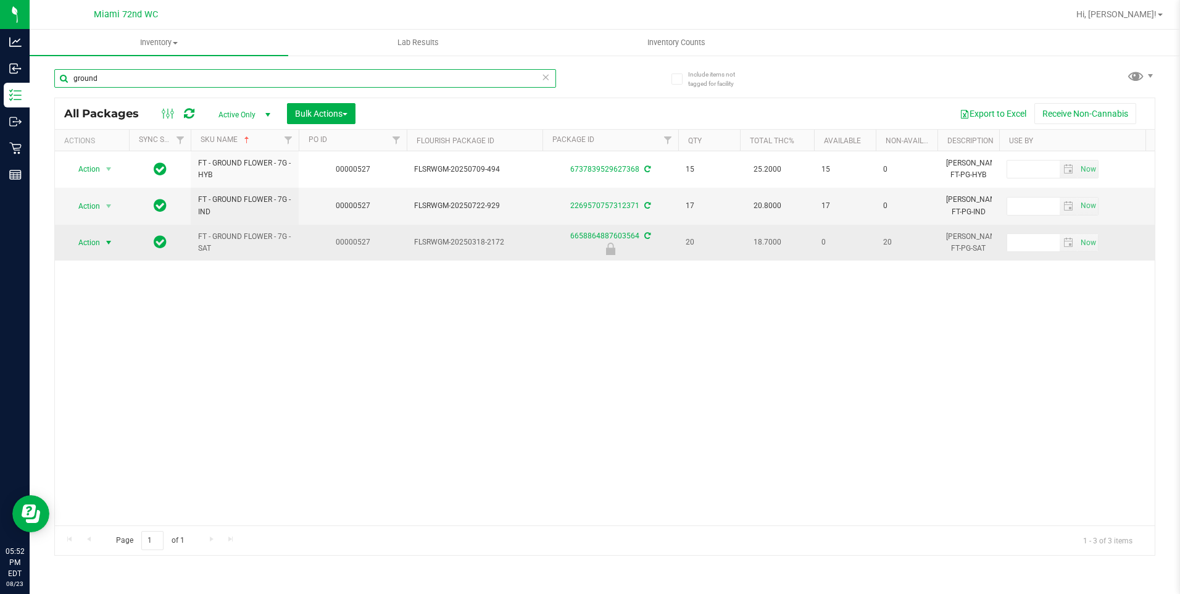
type input "ground"
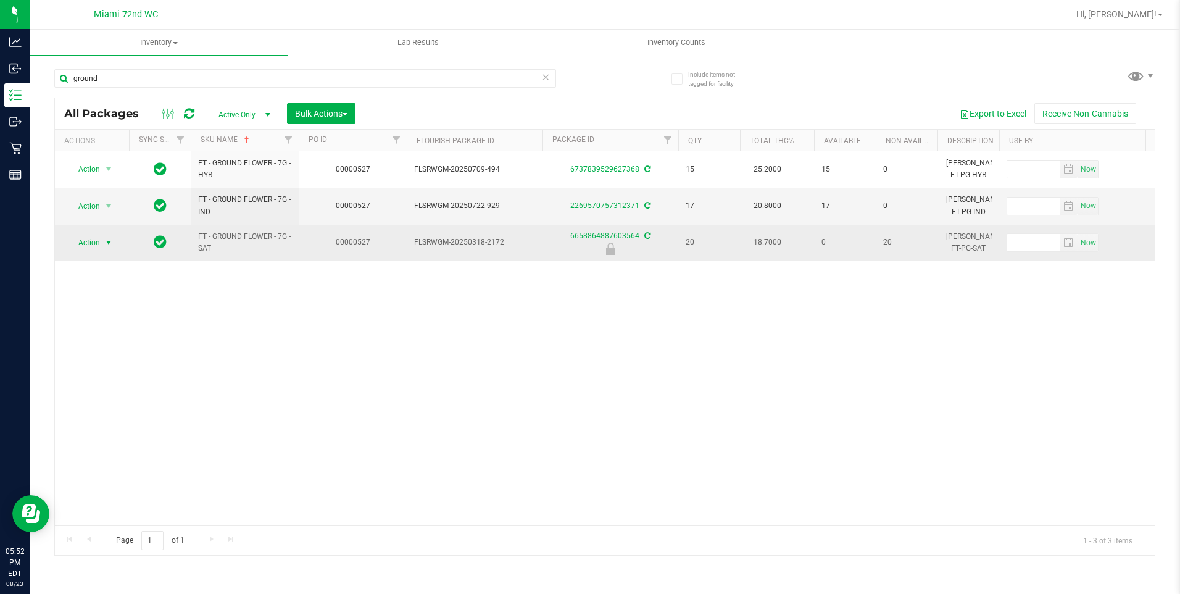
click at [115, 246] on span "select" at bounding box center [108, 242] width 15 height 17
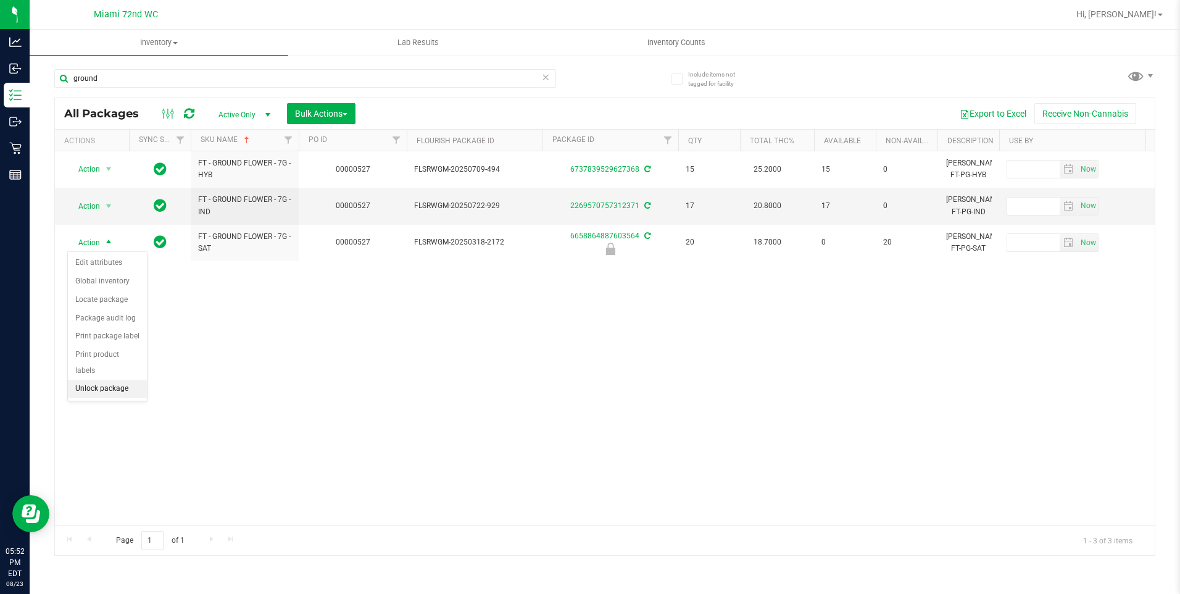
click at [122, 380] on li "Unlock package" at bounding box center [107, 389] width 79 height 19
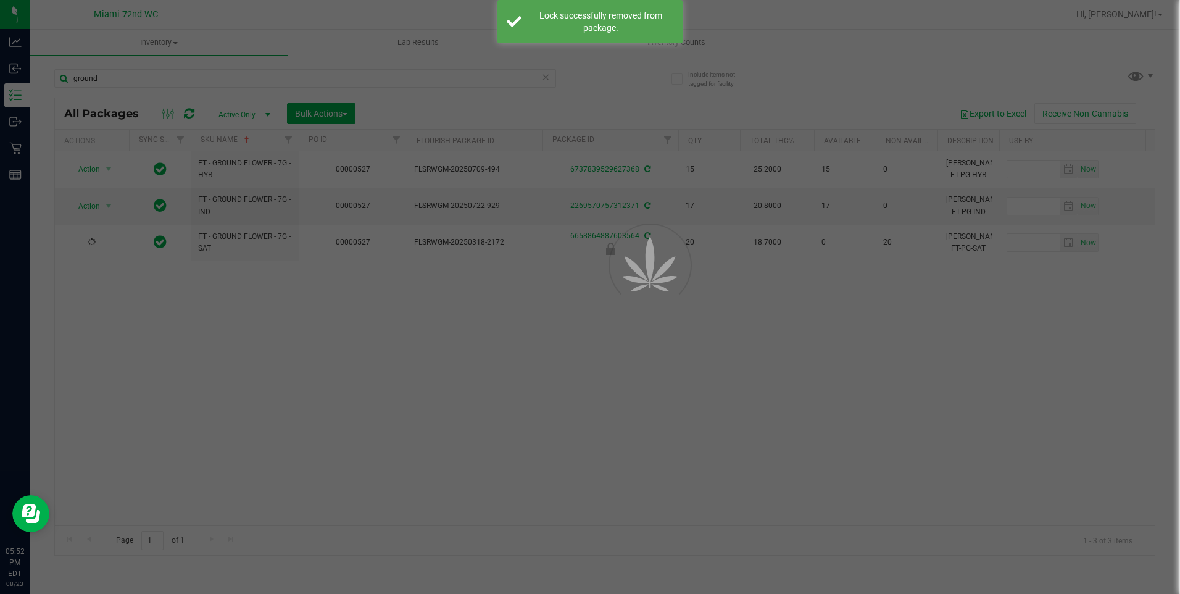
click at [318, 379] on div at bounding box center [590, 297] width 1180 height 594
